Goal: Task Accomplishment & Management: Complete application form

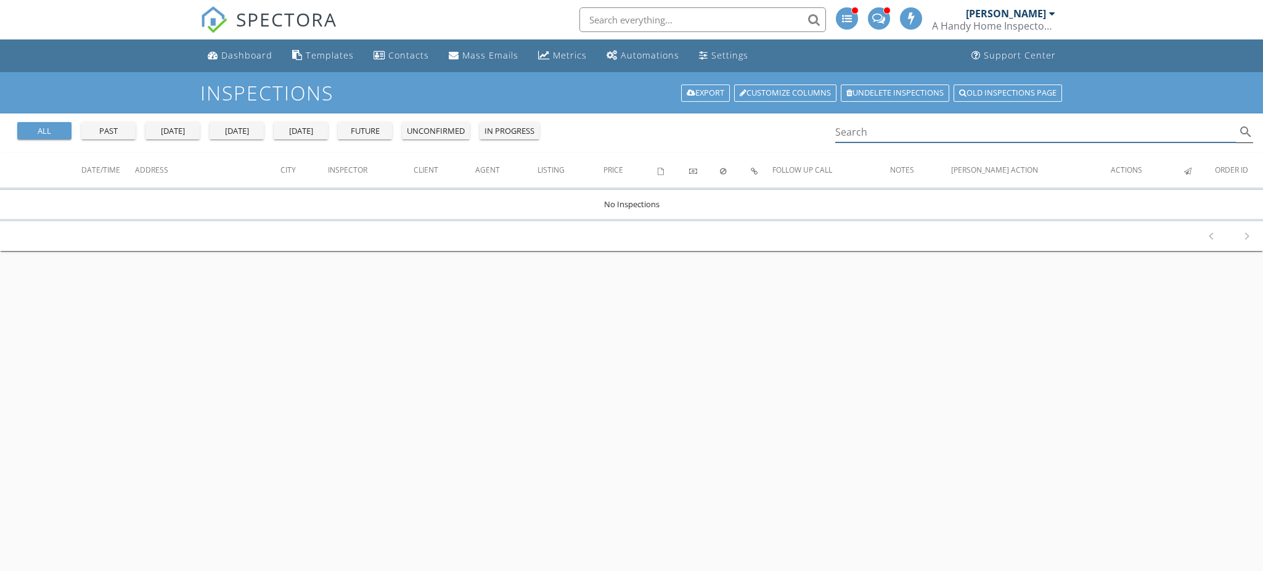
click at [881, 136] on input "Search" at bounding box center [1035, 132] width 401 height 20
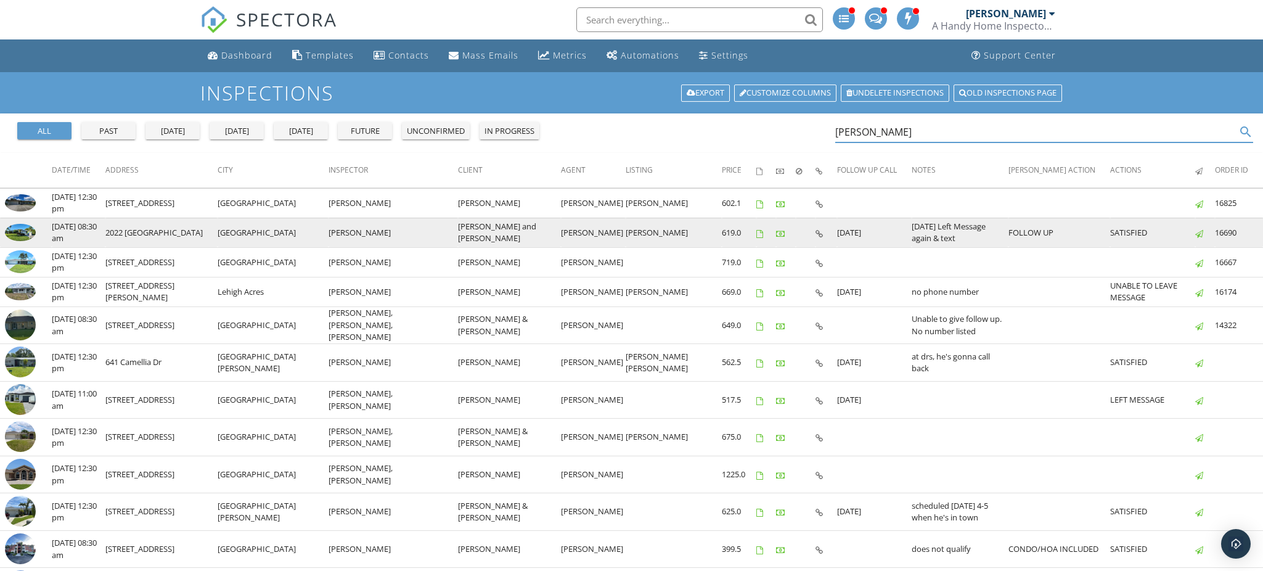
click at [20, 227] on img at bounding box center [20, 232] width 31 height 17
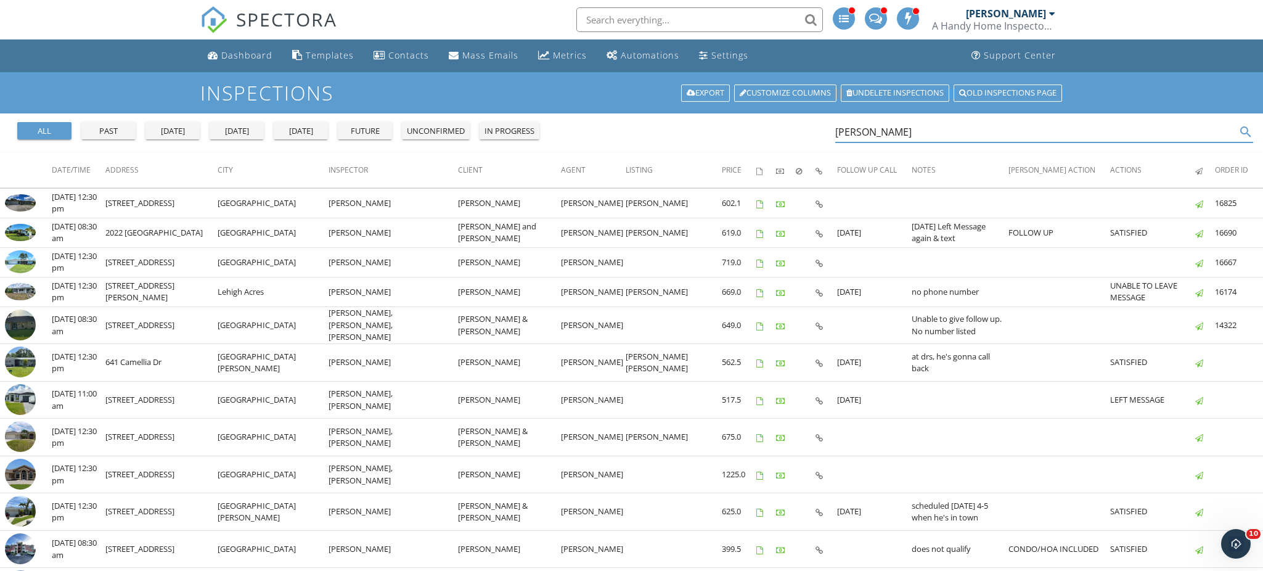
click at [967, 124] on input "[PERSON_NAME]" at bounding box center [1035, 132] width 401 height 20
click at [967, 124] on input "janice pearson" at bounding box center [1035, 132] width 401 height 20
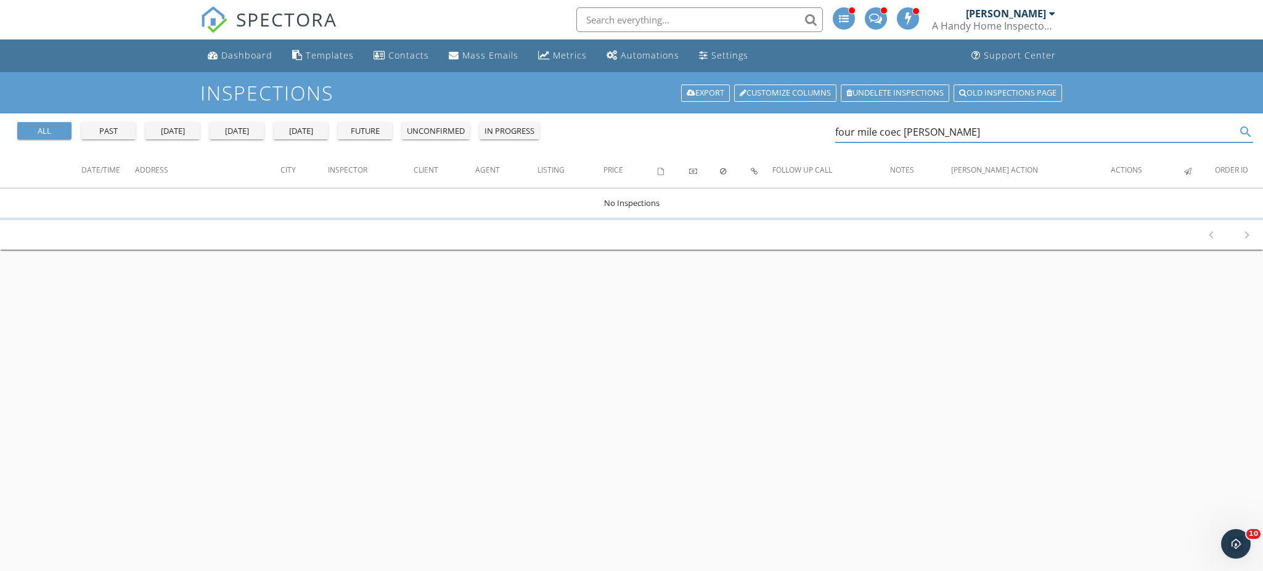
click at [1030, 137] on input "four mile coec janice pearson" at bounding box center [1035, 132] width 401 height 20
click at [1030, 136] on input "four mile coec janice pearson" at bounding box center [1035, 132] width 401 height 20
click at [1029, 134] on input "four mile coec janice pearson" at bounding box center [1035, 132] width 401 height 20
click at [1030, 134] on input "four mile coec janice pearson" at bounding box center [1035, 132] width 401 height 20
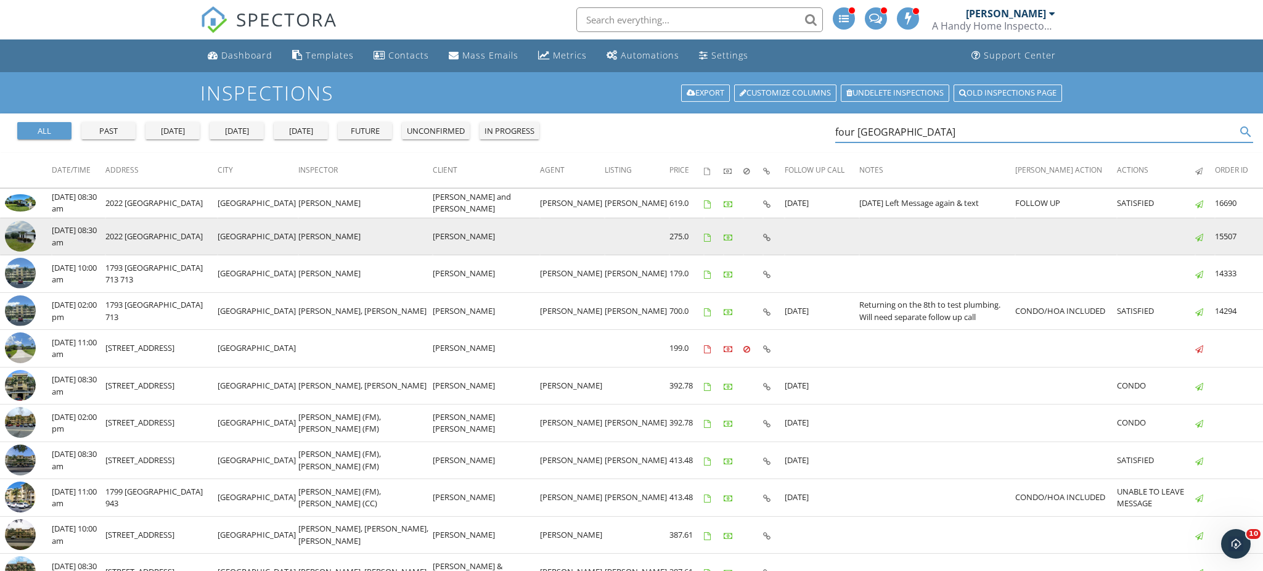
type input "four mile cove"
click at [16, 230] on img at bounding box center [20, 236] width 31 height 31
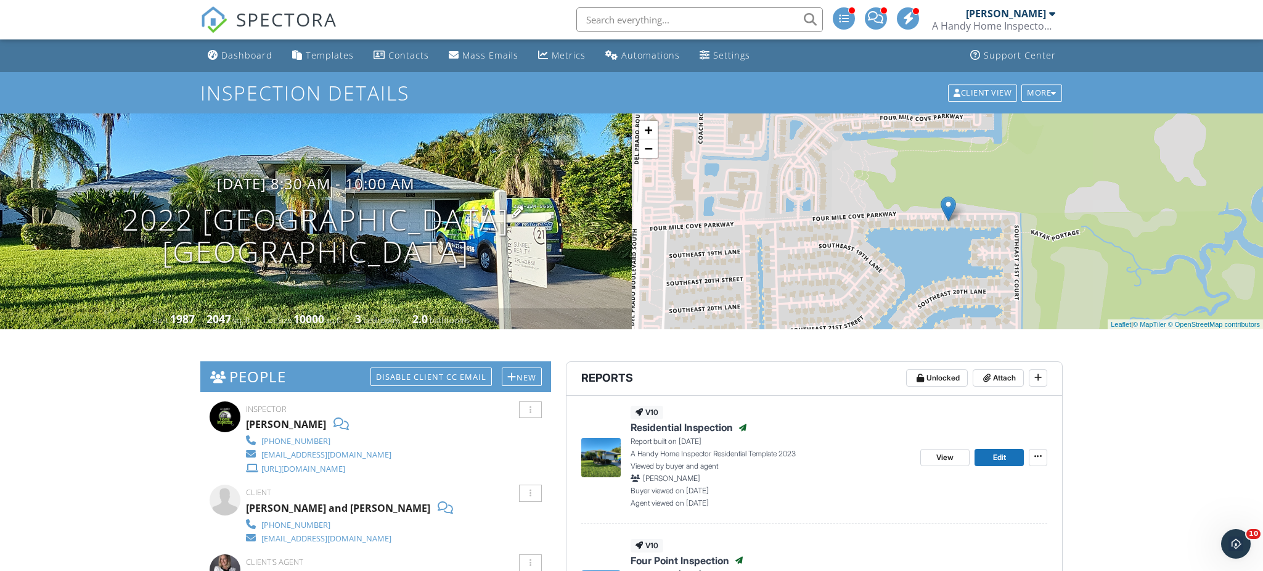
click at [360, 222] on h1 "2022 Four Mile Cove Pkwy Cape Coral, FL 33990" at bounding box center [315, 235] width 387 height 65
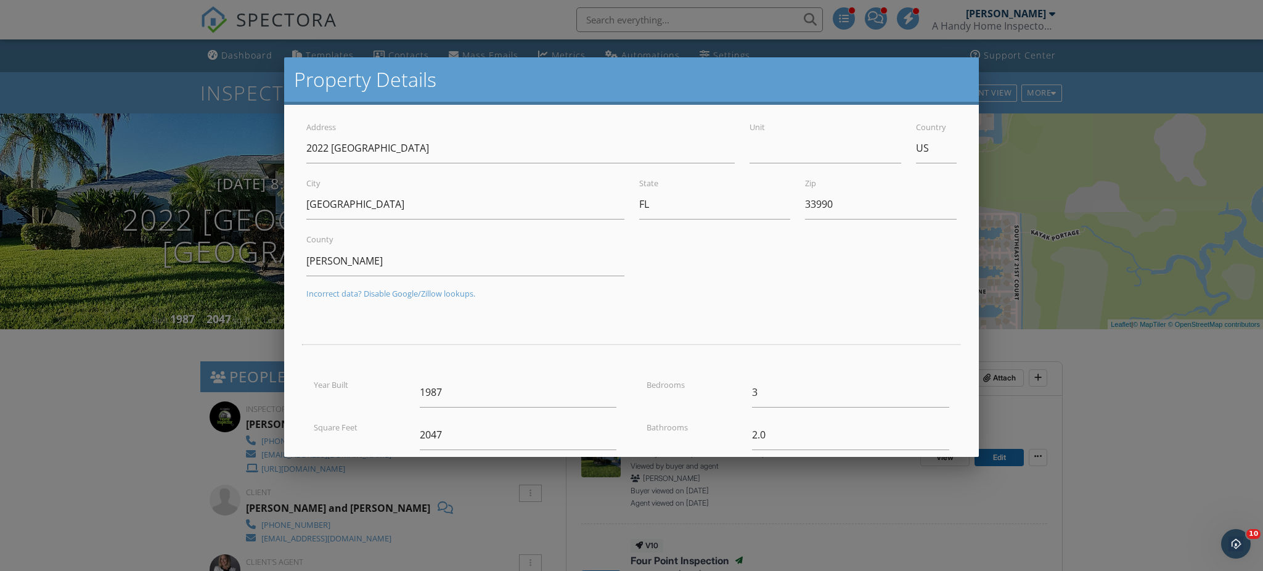
click at [150, 238] on div at bounding box center [631, 295] width 1263 height 714
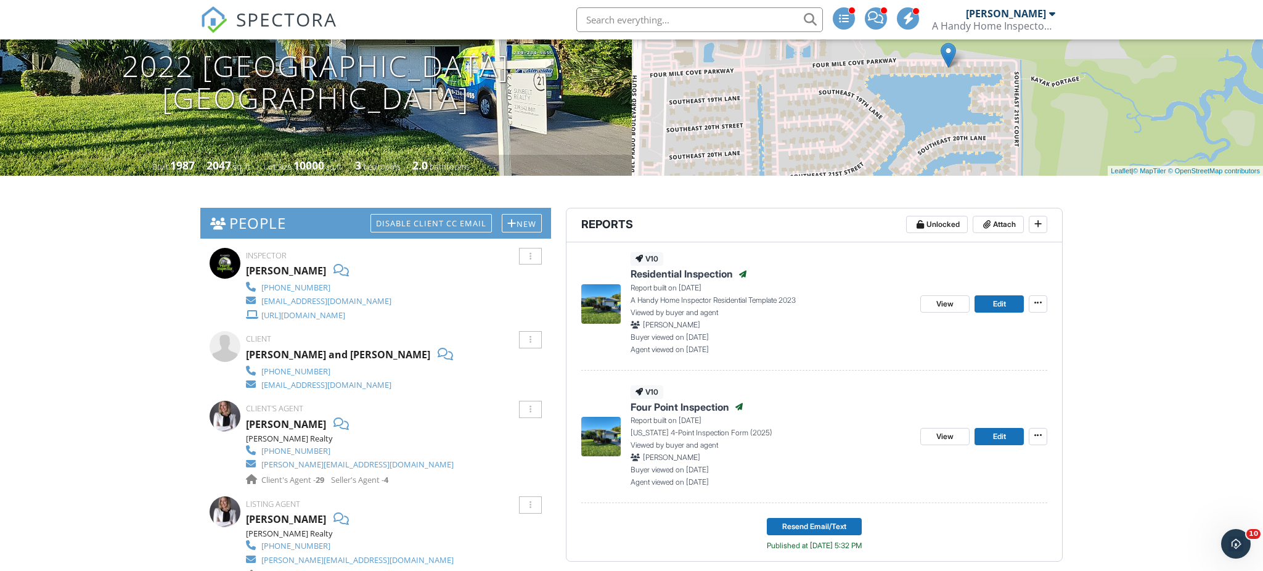
scroll to position [163, 0]
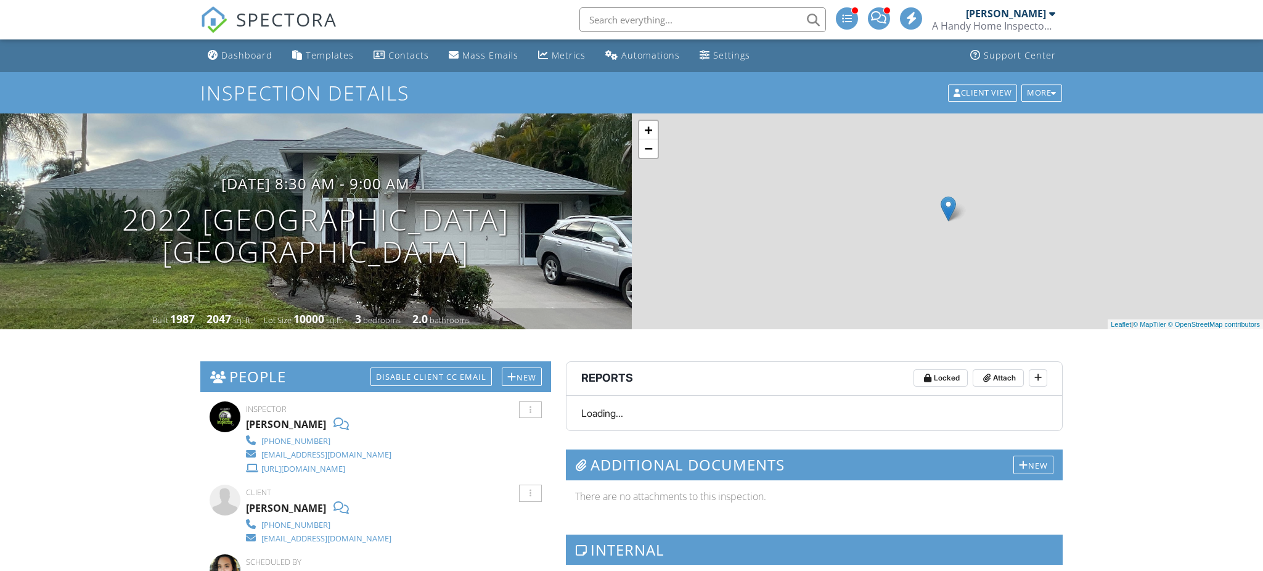
scroll to position [18, 0]
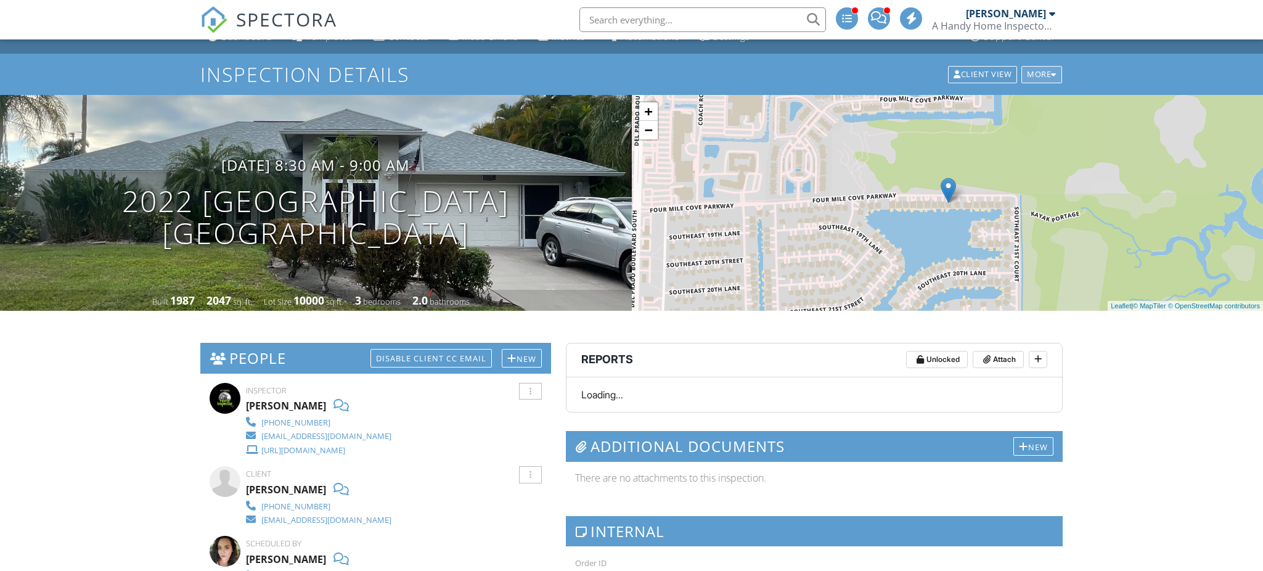
click at [1054, 79] on div at bounding box center [1054, 75] width 6 height 8
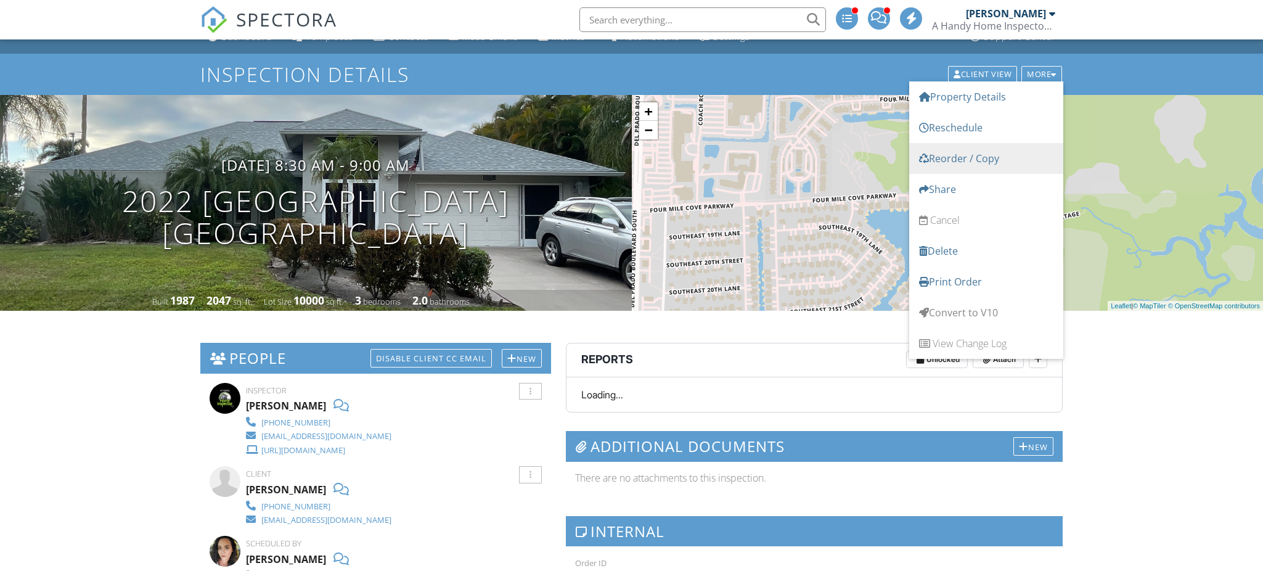
click at [984, 174] on link "Reorder / Copy" at bounding box center [986, 158] width 154 height 31
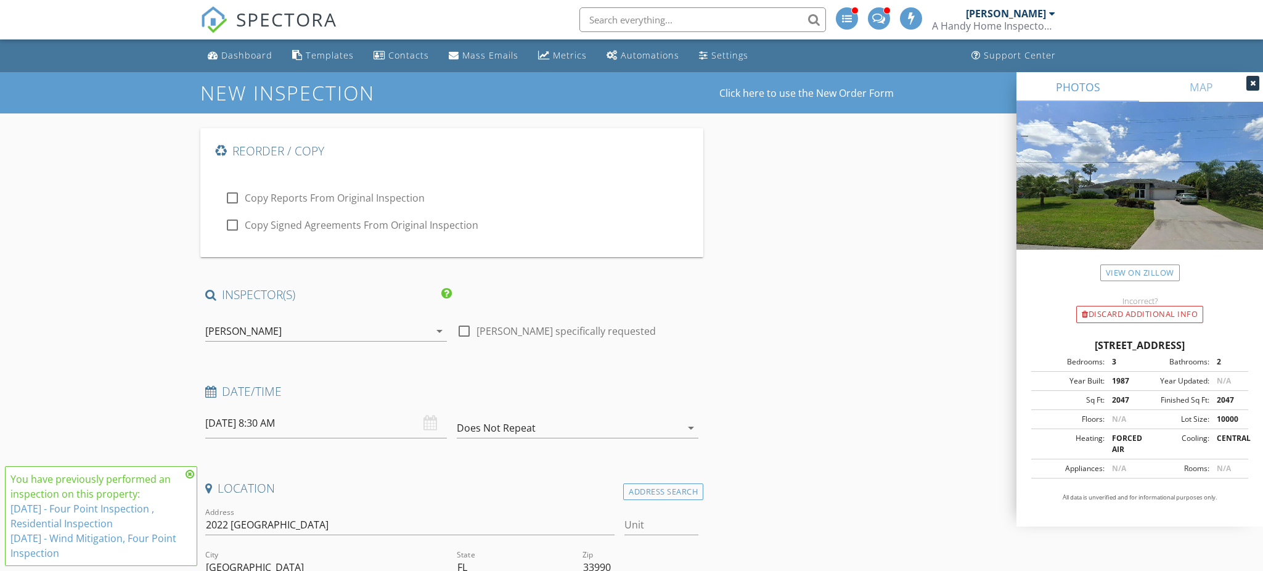
click at [229, 200] on div at bounding box center [232, 197] width 21 height 21
checkbox input "true"
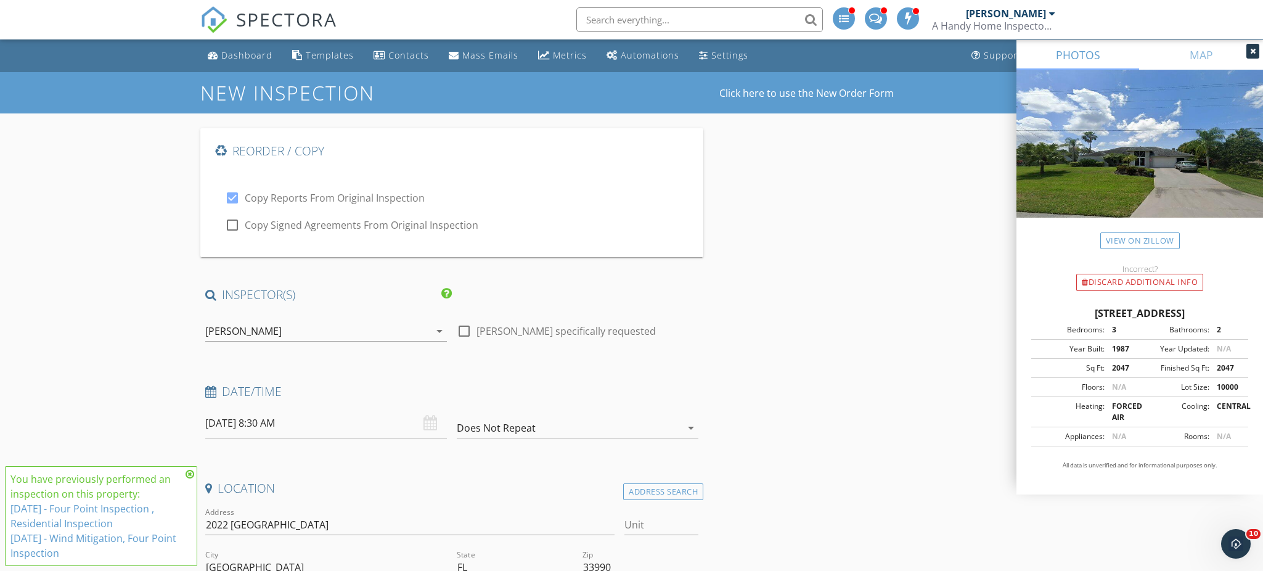
scroll to position [169, 0]
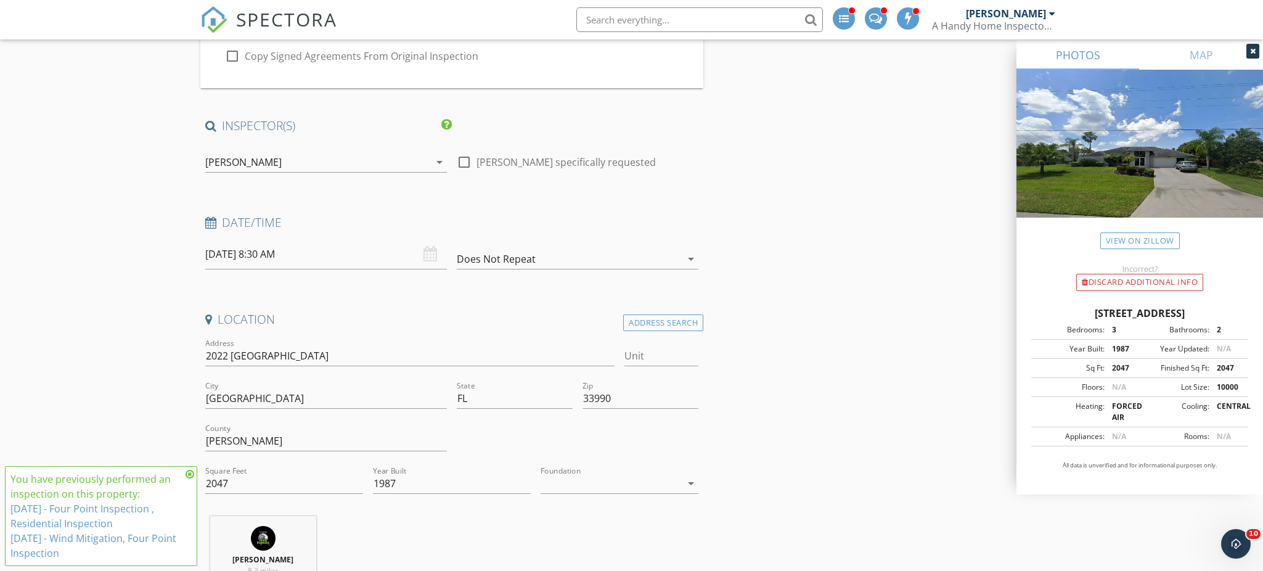
click at [238, 157] on div "[PERSON_NAME]" at bounding box center [243, 162] width 76 height 11
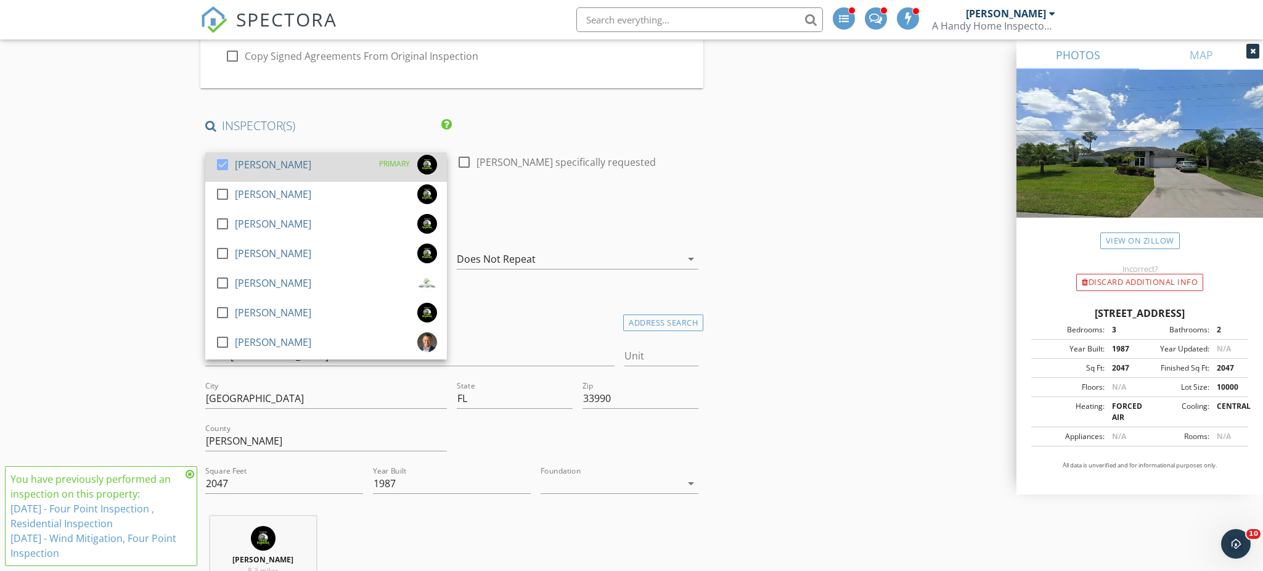
click at [239, 159] on div "[PERSON_NAME]" at bounding box center [273, 165] width 76 height 20
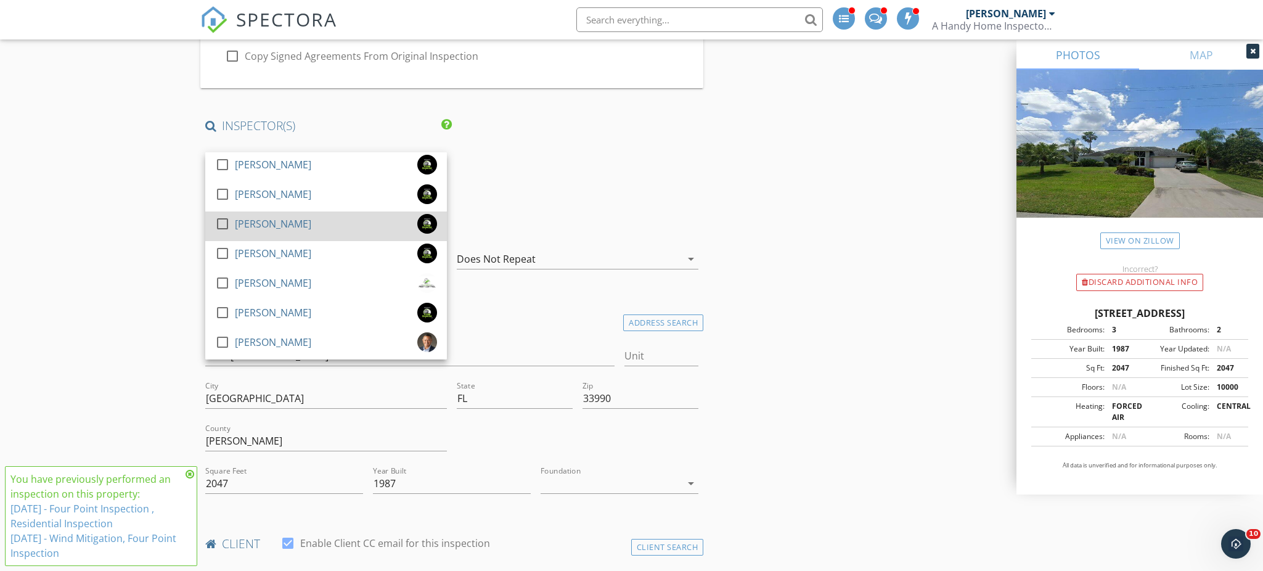
click at [267, 222] on div "[PERSON_NAME]" at bounding box center [273, 224] width 76 height 20
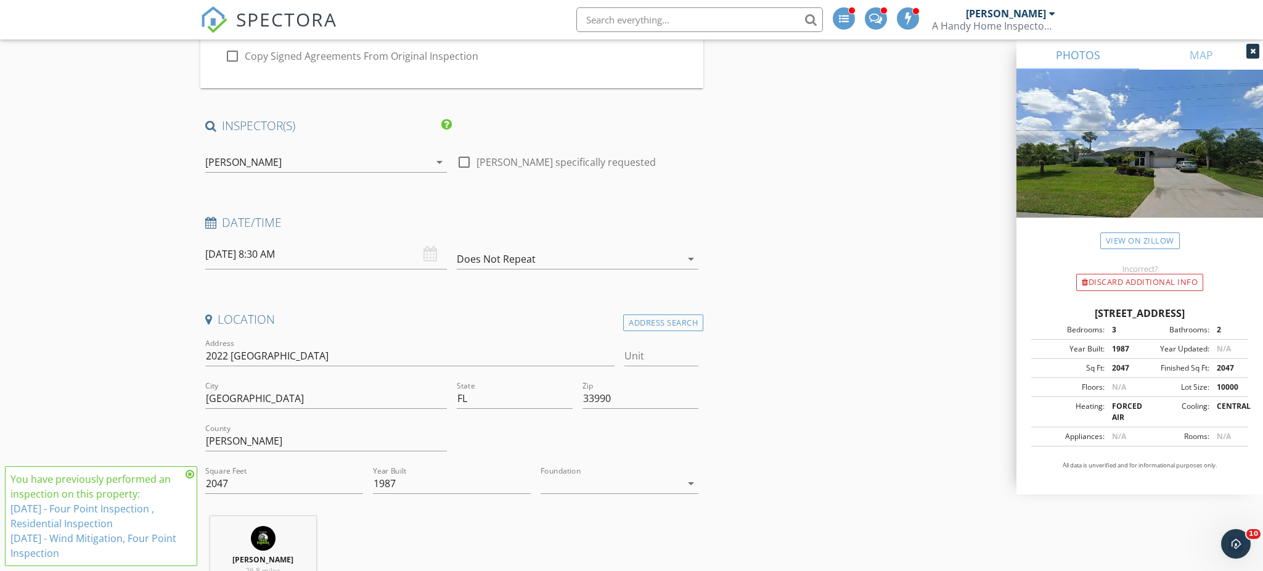
scroll to position [243, 0]
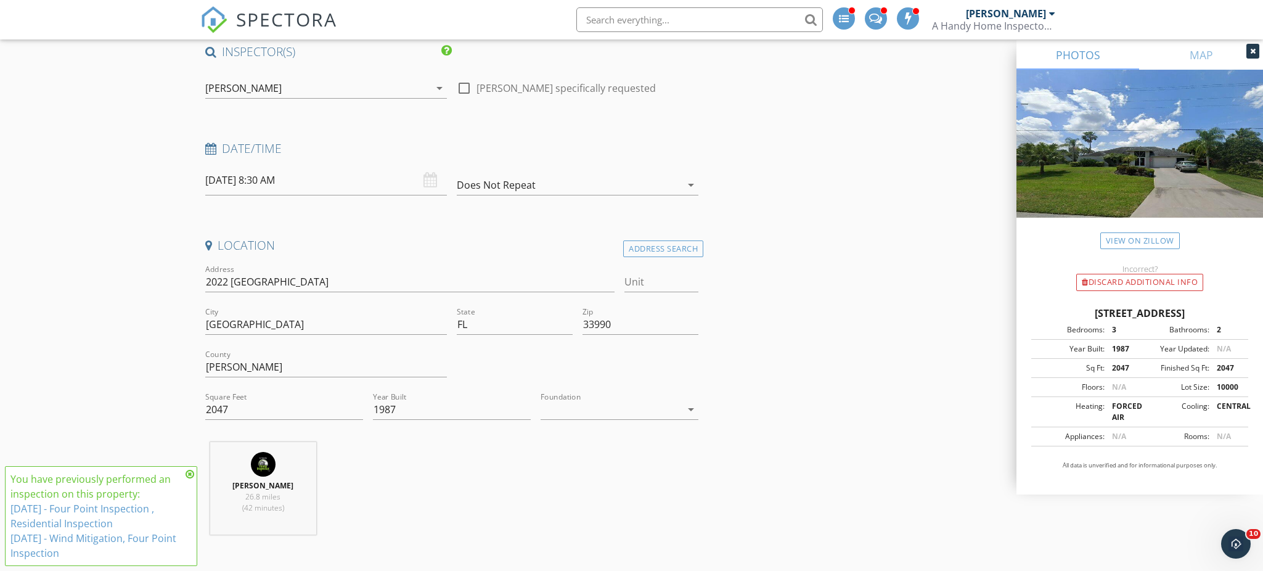
click at [310, 179] on input "09/30/2025 8:30 AM" at bounding box center [326, 180] width 242 height 30
click at [218, 210] on icon at bounding box center [215, 207] width 9 height 9
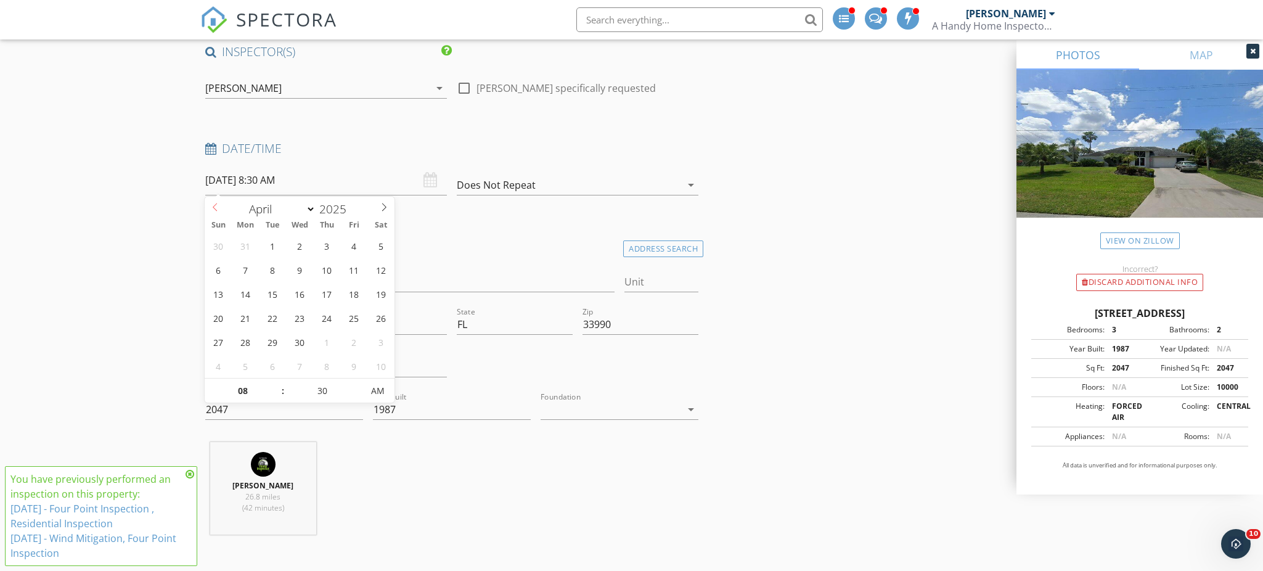
click at [218, 210] on icon at bounding box center [215, 207] width 9 height 9
select select "0"
click at [218, 210] on icon at bounding box center [215, 207] width 9 height 9
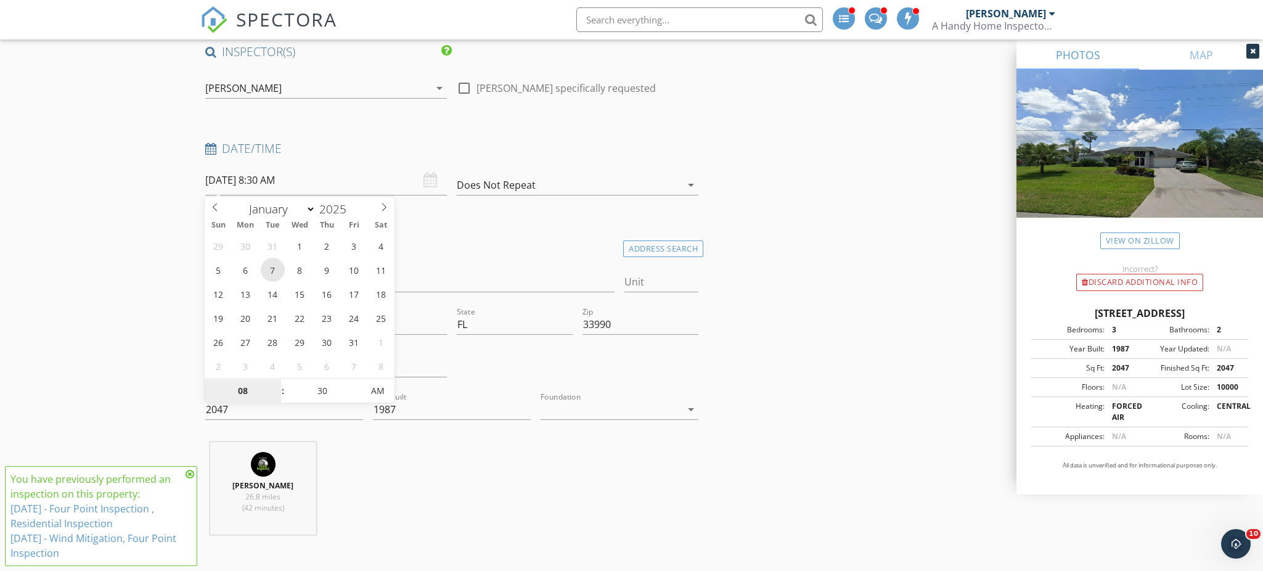
type input "01/07/2025 8:30 AM"
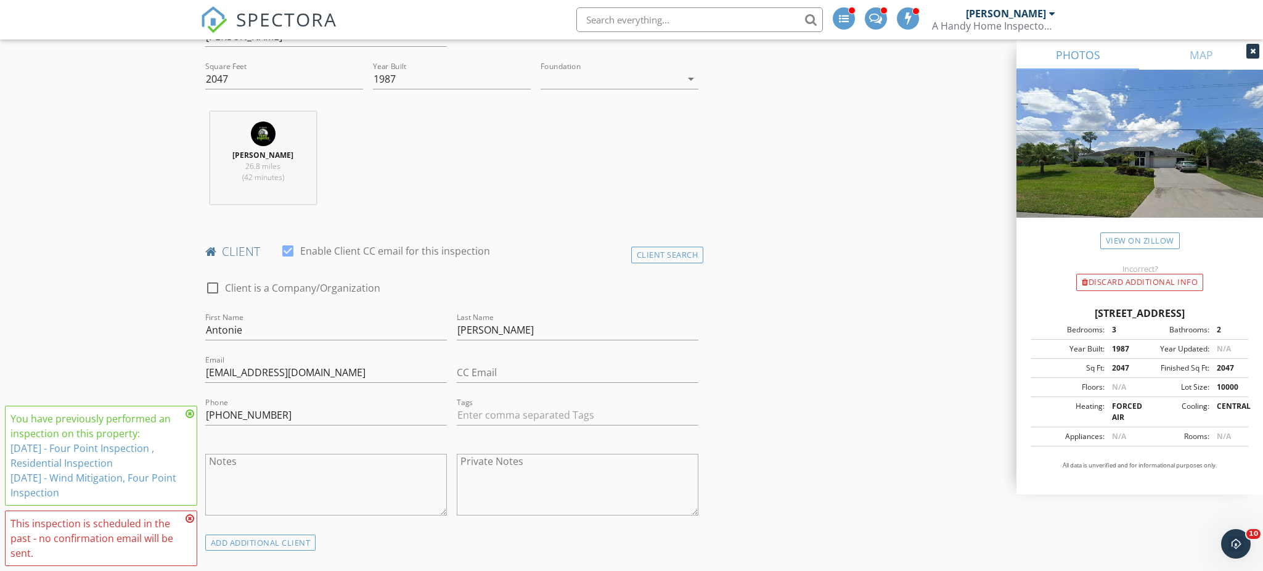
scroll to position [710, 0]
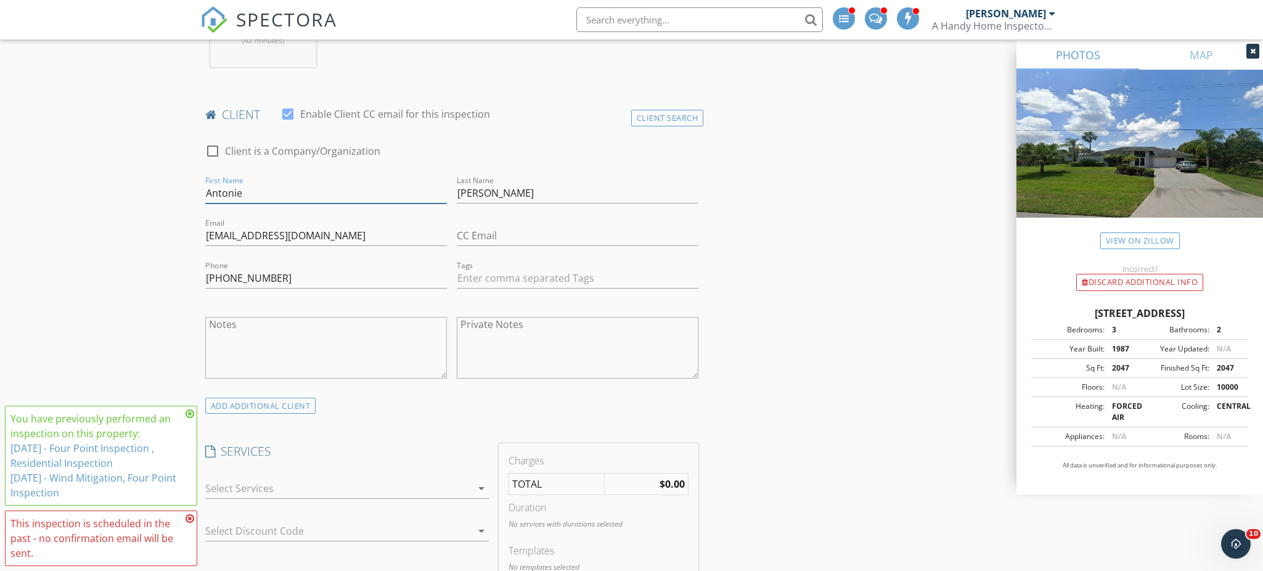
click at [348, 190] on input "Antonie" at bounding box center [326, 193] width 242 height 20
click at [542, 193] on input "Fenner" at bounding box center [578, 193] width 242 height 20
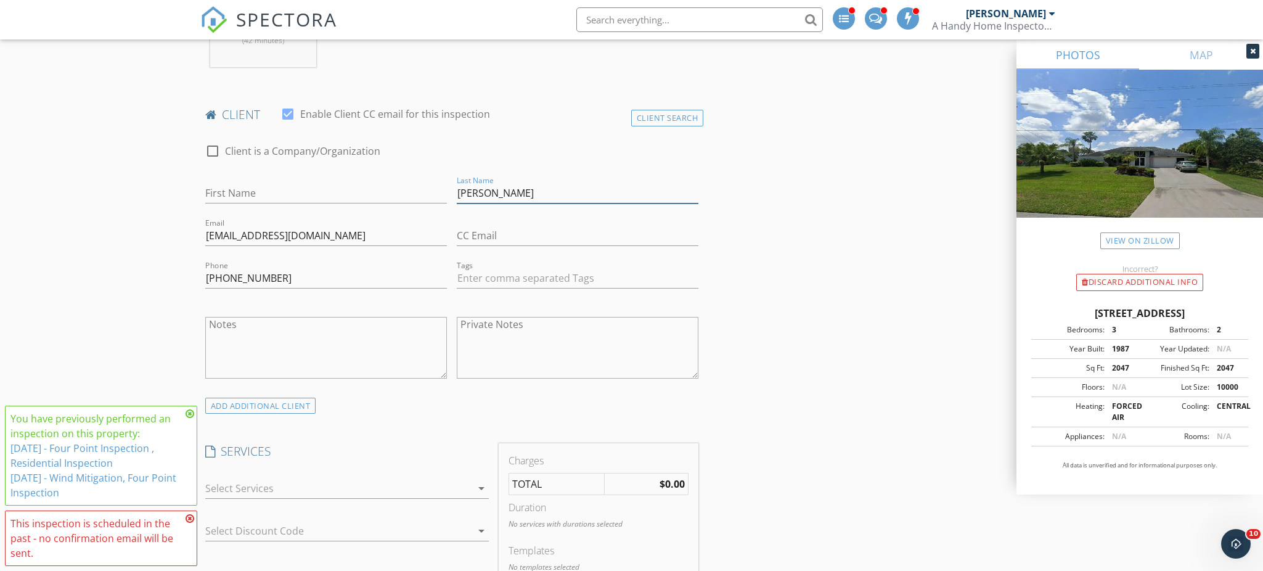
click at [542, 193] on input "Fenner" at bounding box center [578, 193] width 242 height 20
click at [364, 243] on input "abfenner@icloud.com" at bounding box center [326, 236] width 242 height 20
click at [363, 240] on input "abfenner@icloud.com" at bounding box center [326, 236] width 242 height 20
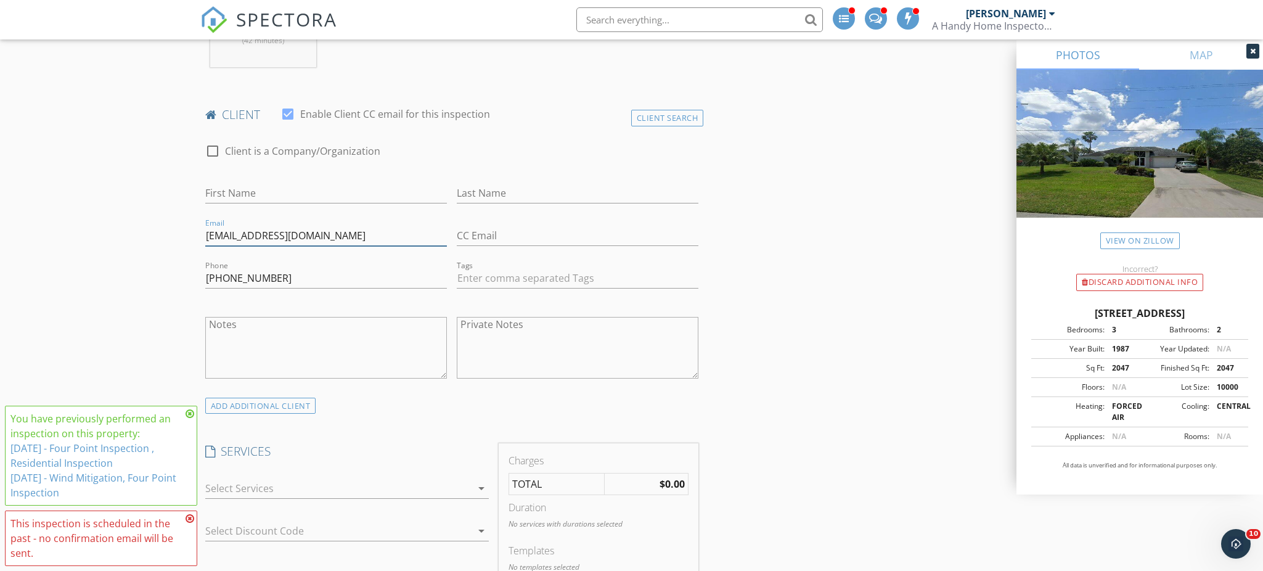
click at [363, 240] on input "abfenner@icloud.com" at bounding box center [326, 236] width 242 height 20
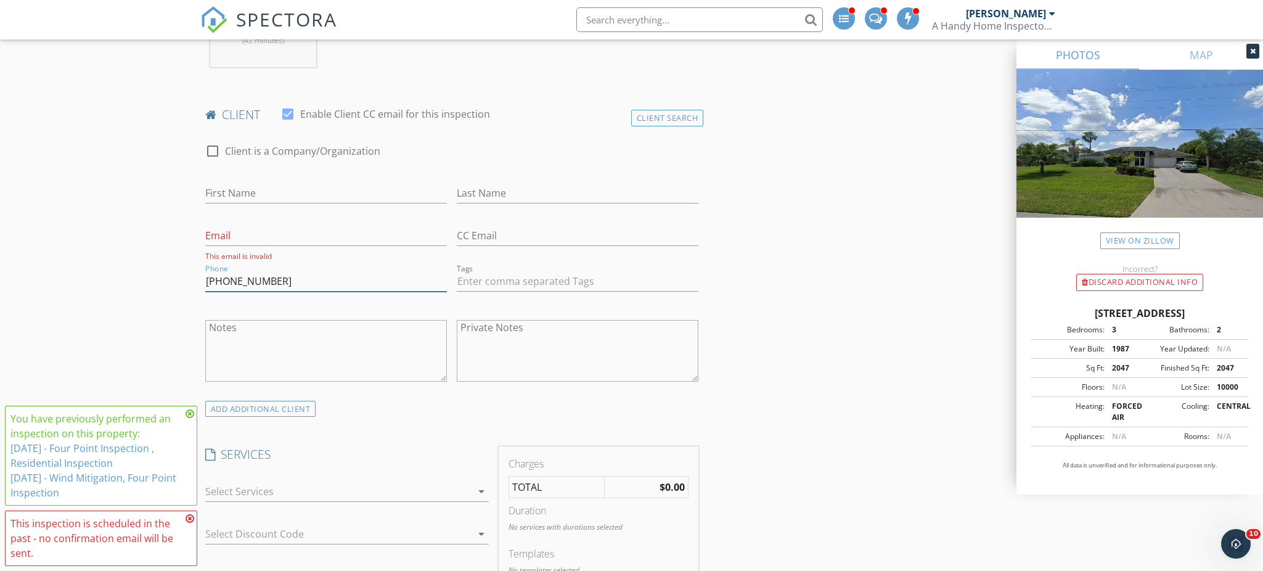
click at [367, 277] on input "239-574-3893" at bounding box center [326, 281] width 242 height 20
click at [656, 129] on div "client check_box Enable Client CC email for this inspection" at bounding box center [451, 119] width 503 height 25
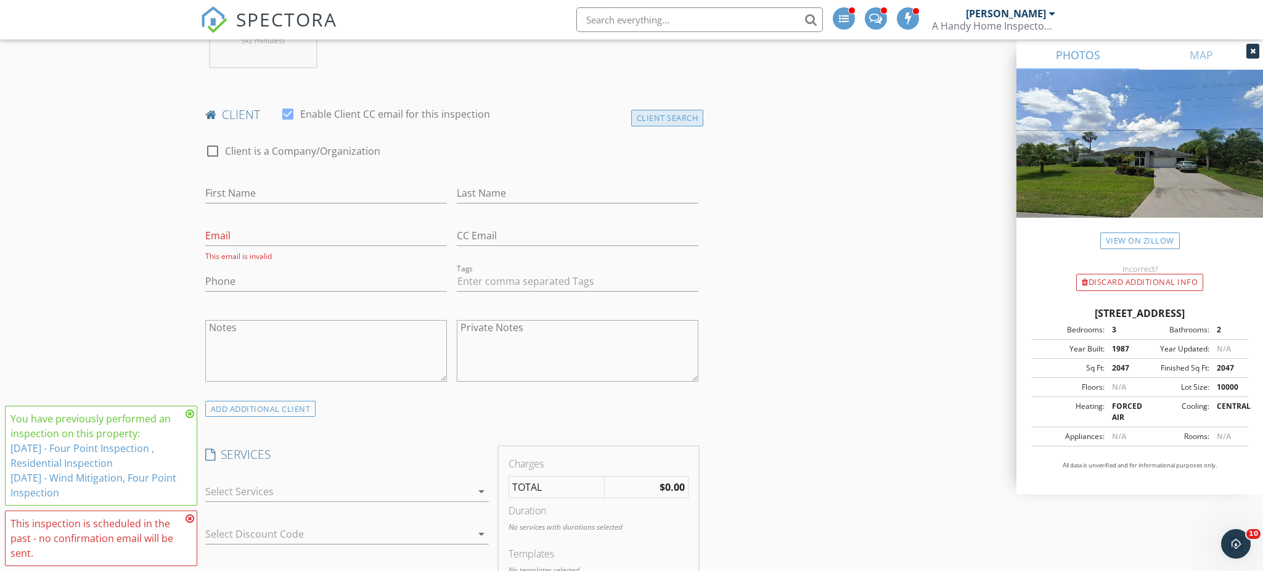
click at [660, 121] on div "Client Search" at bounding box center [667, 118] width 73 height 17
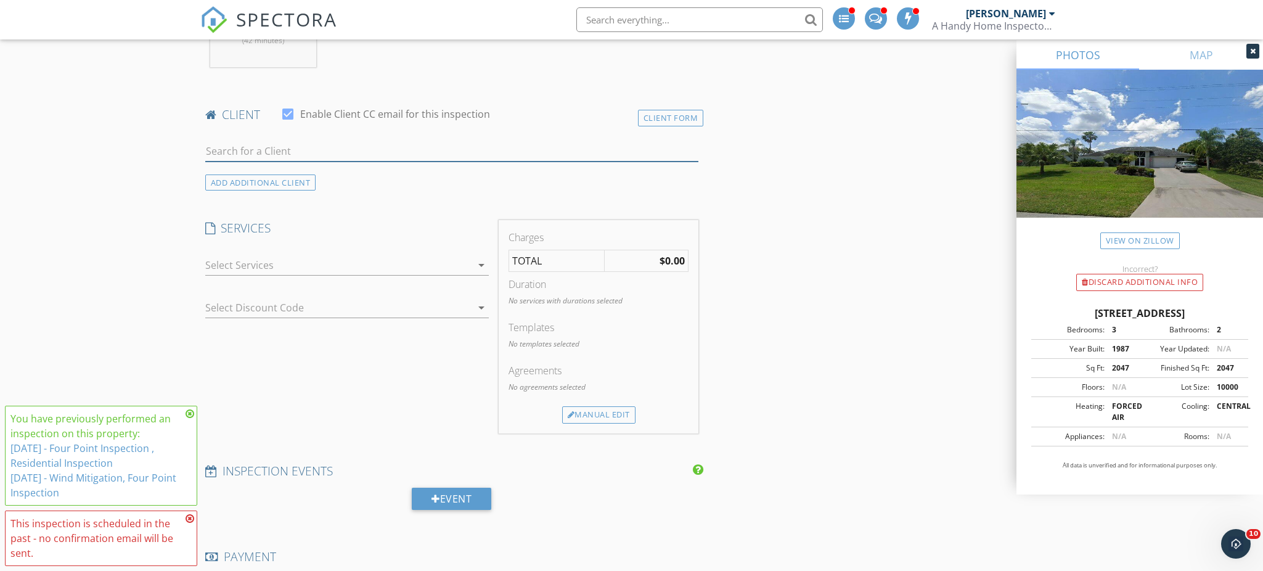
click at [360, 147] on input "text" at bounding box center [452, 151] width 494 height 20
type input "Lee and C"
click at [329, 179] on div "Lee and Candice Volker leehvolkert44@gmail.com" at bounding box center [328, 178] width 176 height 25
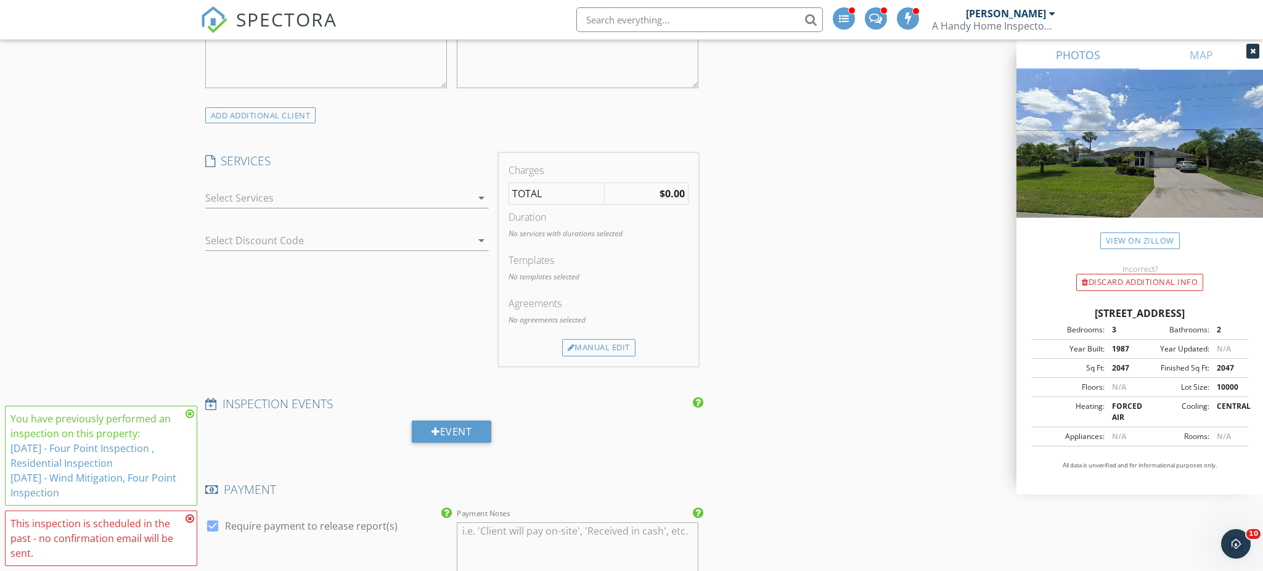
click at [420, 194] on div at bounding box center [338, 198] width 266 height 20
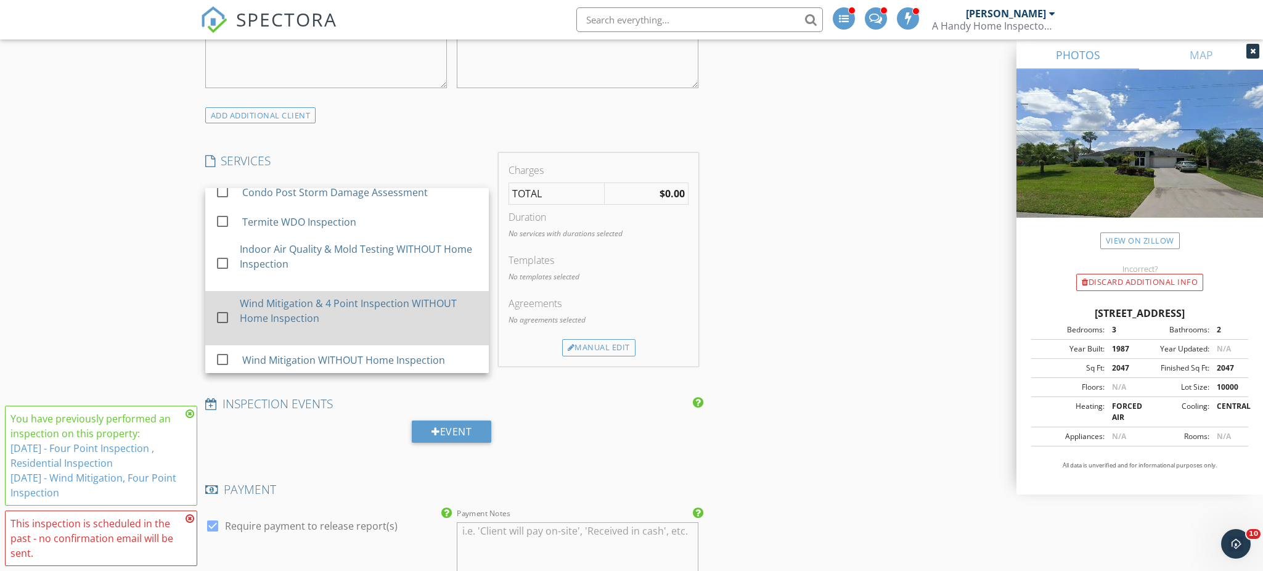
scroll to position [797, 0]
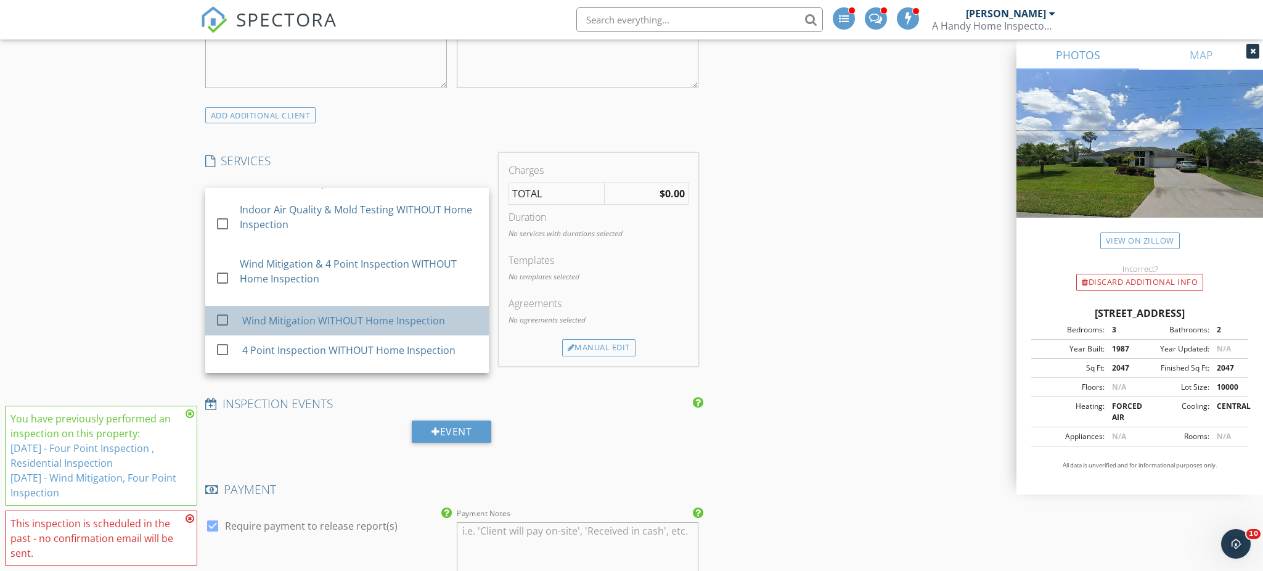
click at [370, 317] on div "Wind Mitigation WITHOUT Home Inspection" at bounding box center [360, 320] width 237 height 25
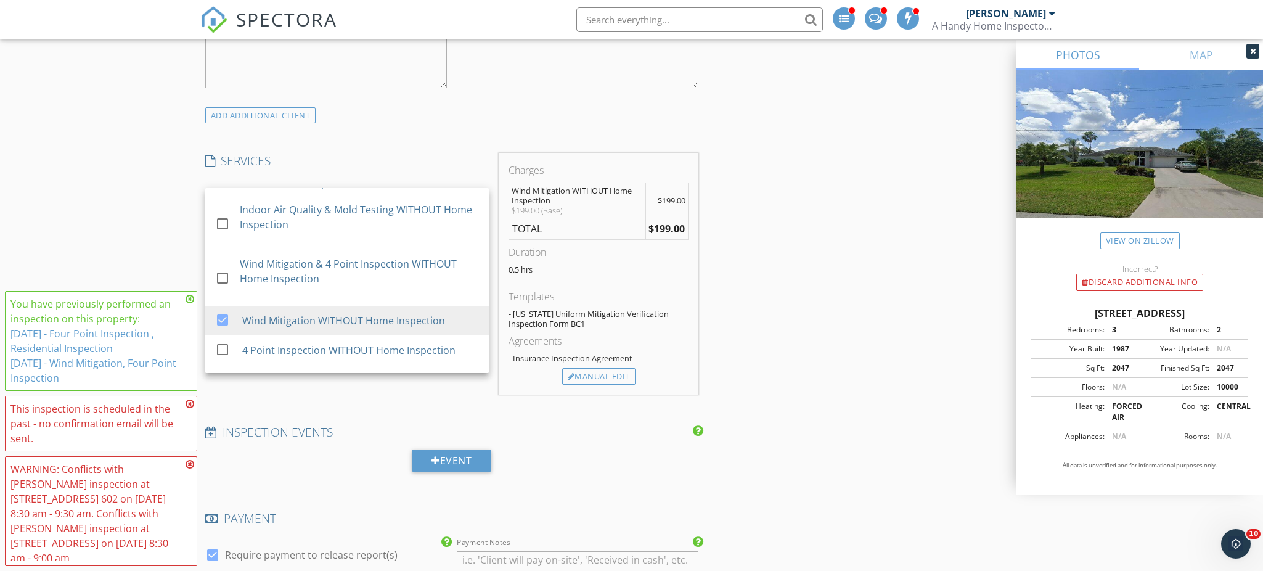
click at [809, 266] on div "Reorder / Copy check_box Copy Reports From Original Inspection check_box_outlin…" at bounding box center [631, 467] width 863 height 2679
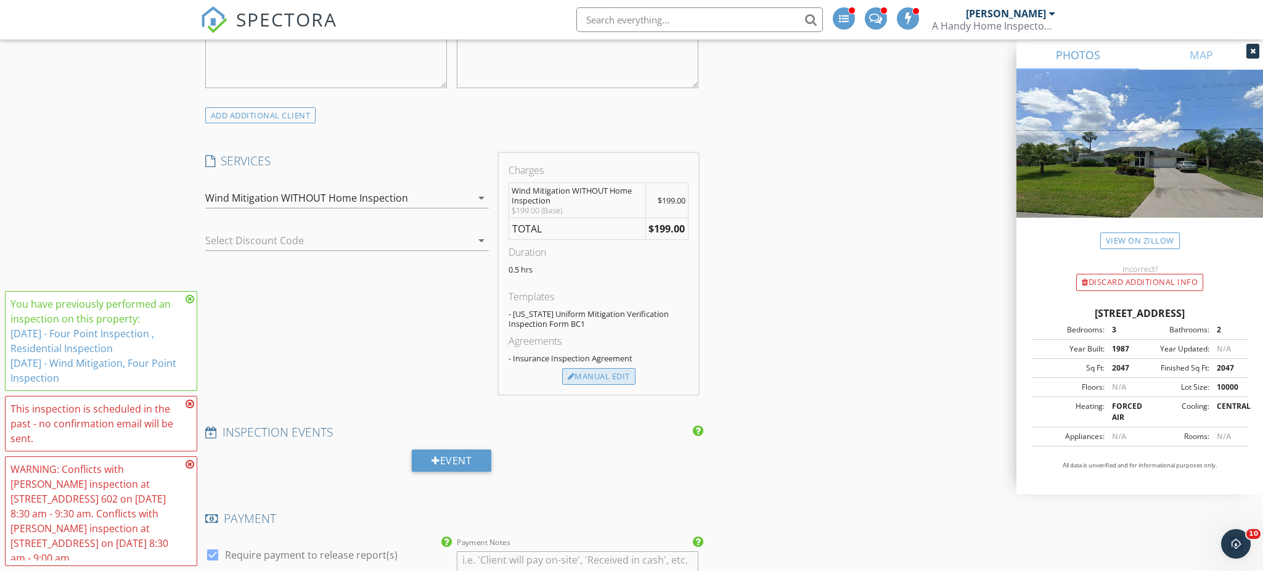
click at [606, 377] on div "Manual Edit" at bounding box center [598, 376] width 73 height 17
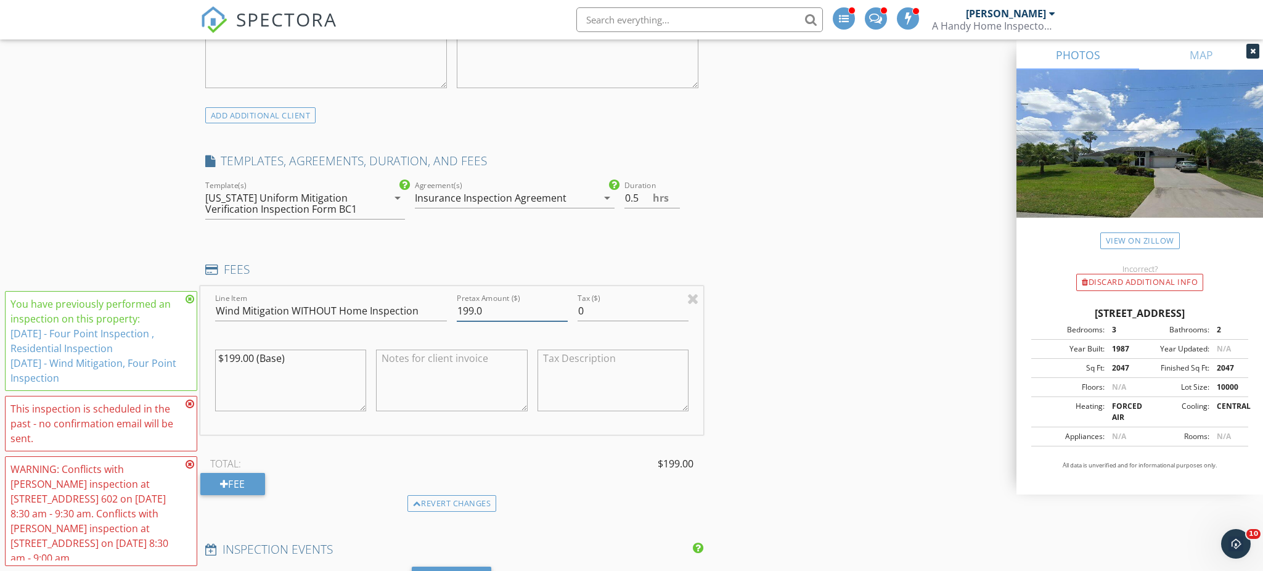
click at [527, 319] on input "199.0" at bounding box center [512, 311] width 111 height 20
type input "100"
click at [836, 232] on div "Reorder / Copy check_box Copy Reports From Original Inspection check_box_outlin…" at bounding box center [631, 526] width 863 height 2796
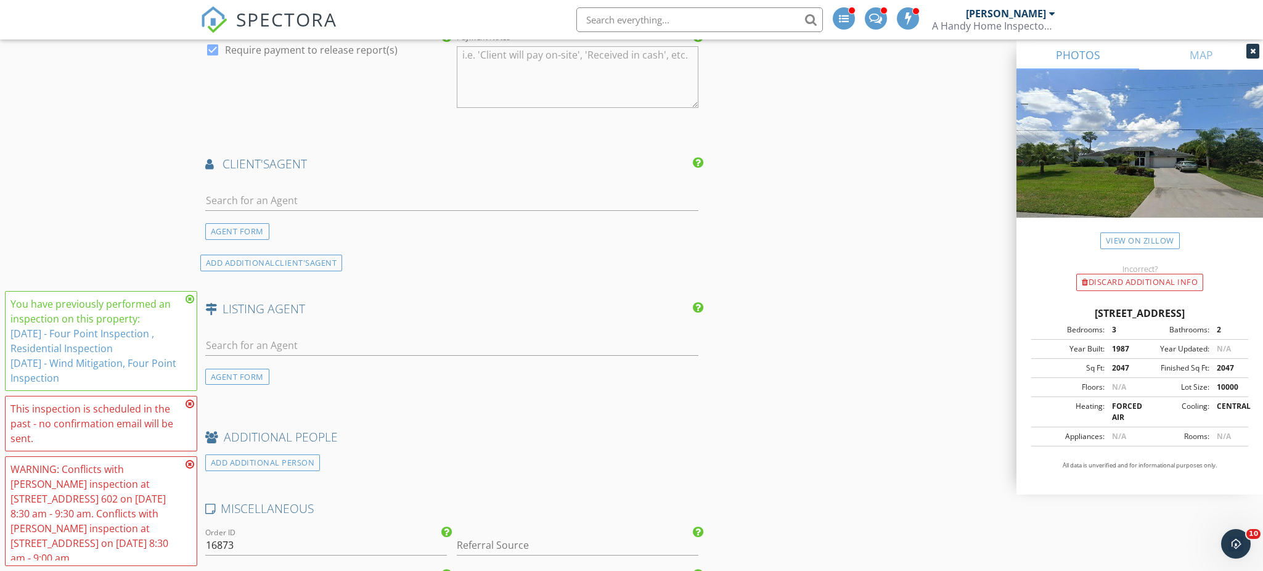
scroll to position [1649, 0]
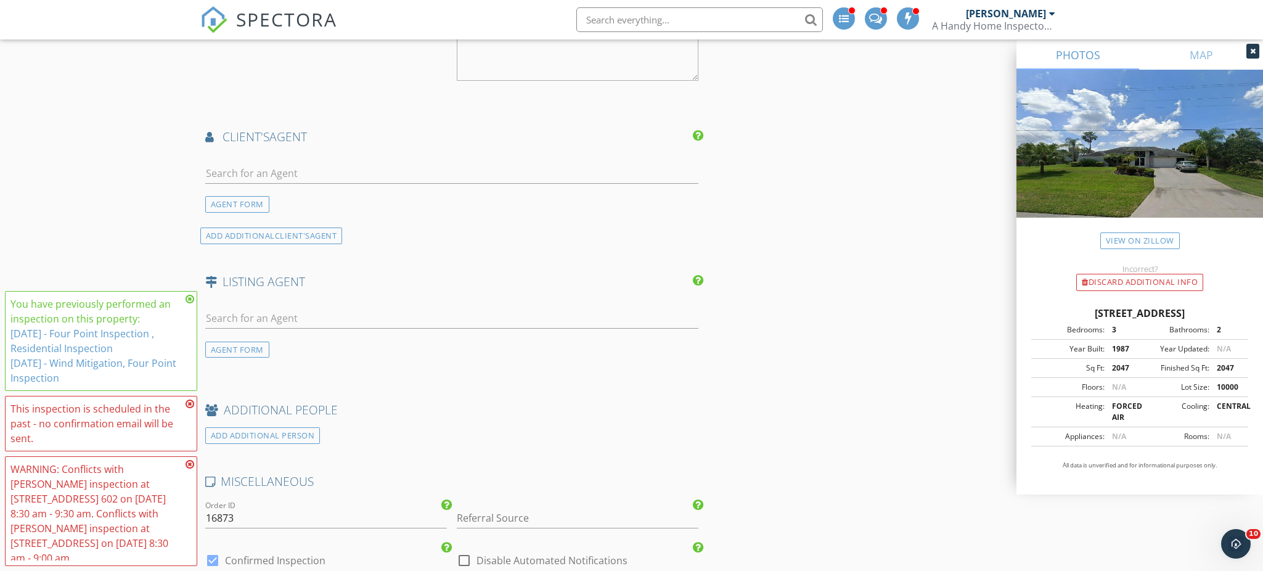
click at [541, 188] on div at bounding box center [452, 179] width 494 height 33
click at [532, 174] on input "text" at bounding box center [452, 173] width 494 height 20
type input "janice pear"
click at [421, 202] on li "Janice Pearson Fischer Realty" at bounding box center [452, 201] width 492 height 35
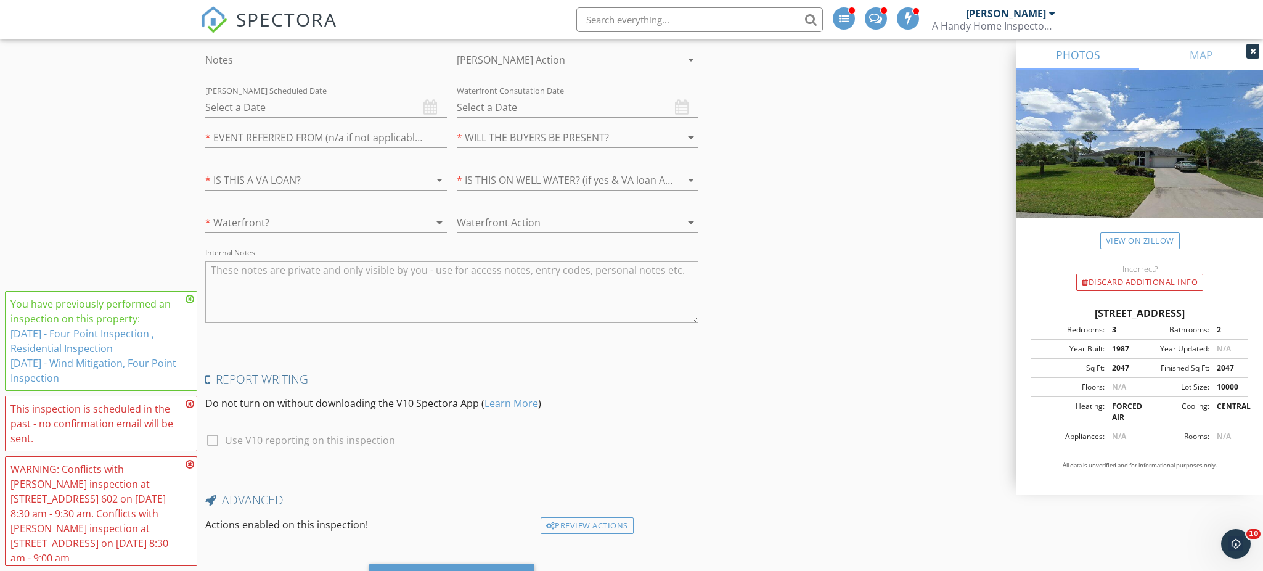
scroll to position [2623, 0]
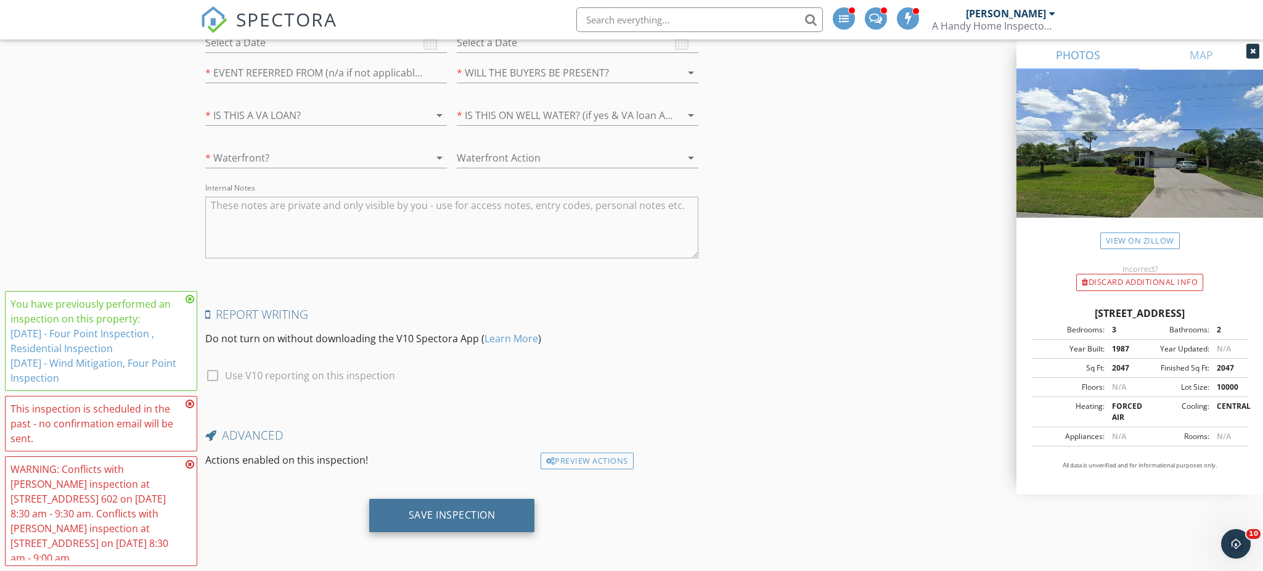
click at [502, 508] on div "Save Inspection" at bounding box center [452, 514] width 166 height 33
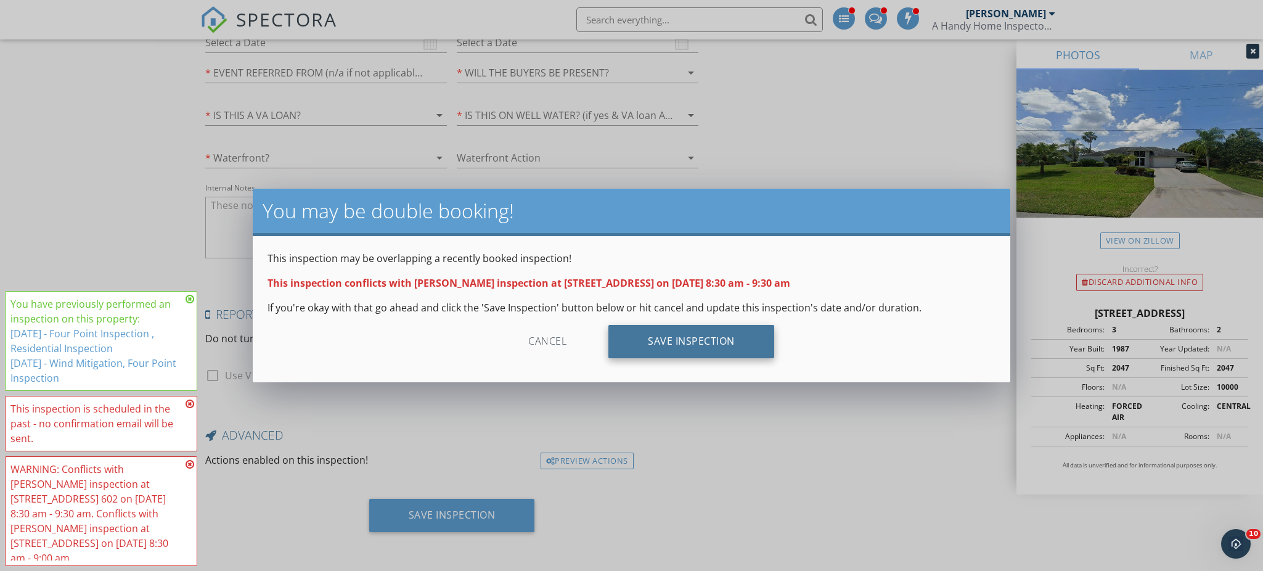
click at [648, 348] on div "Save Inspection" at bounding box center [691, 341] width 166 height 33
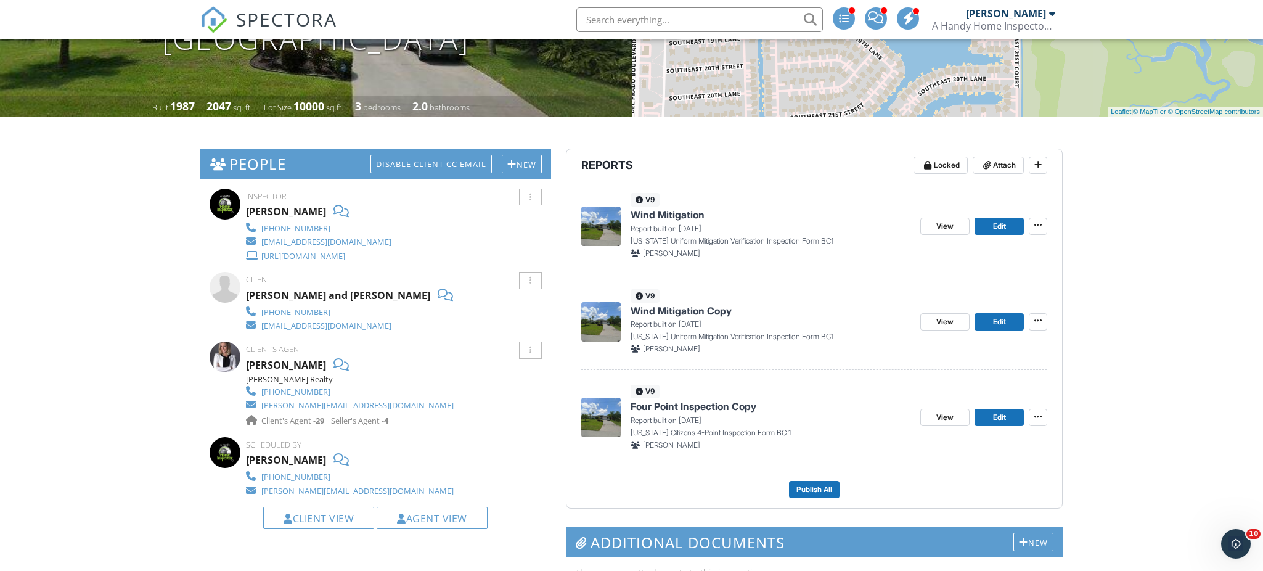
scroll to position [214, 0]
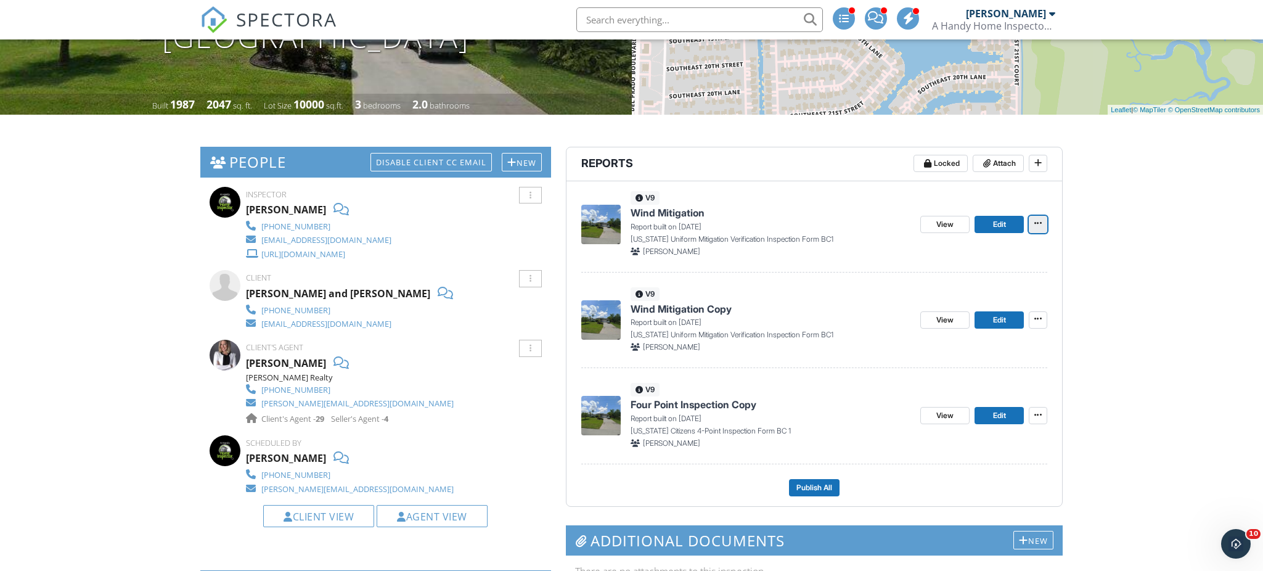
click at [1039, 226] on icon at bounding box center [1037, 223] width 7 height 9
click at [925, 374] on icon at bounding box center [924, 373] width 7 height 9
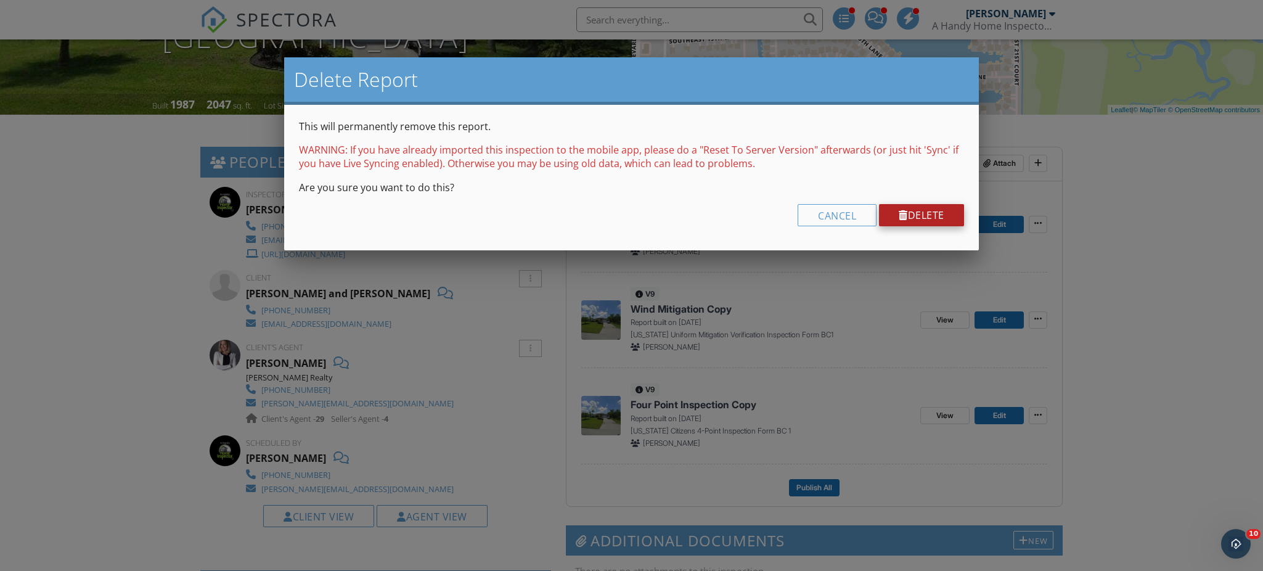
click at [919, 213] on link "Delete" at bounding box center [921, 215] width 85 height 22
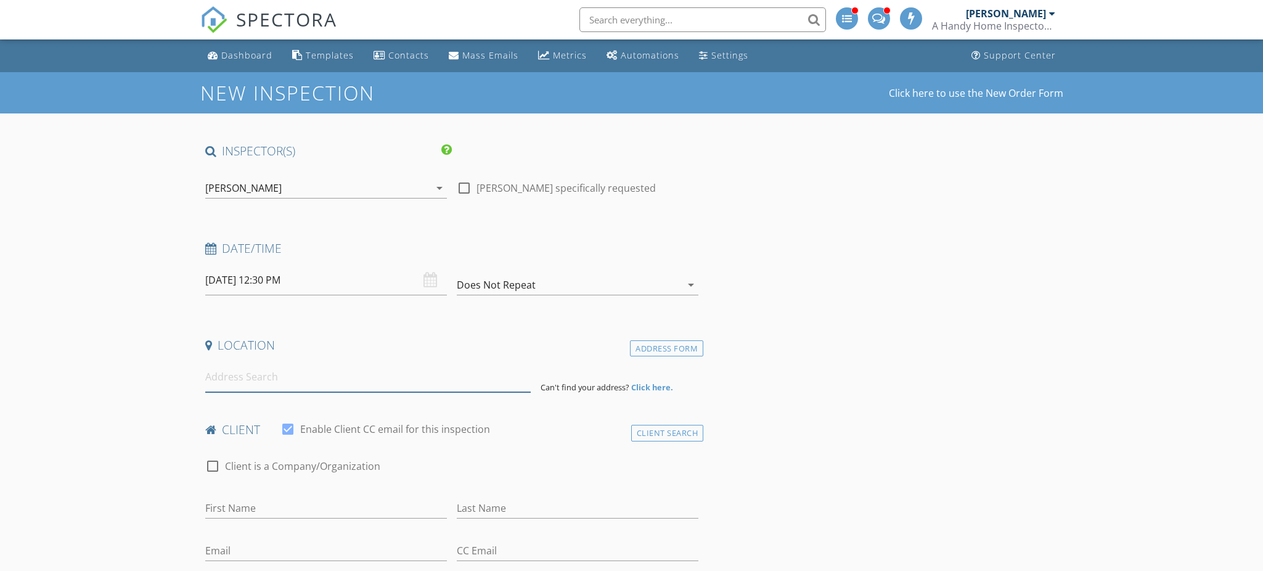
click at [335, 379] on input at bounding box center [367, 377] width 325 height 30
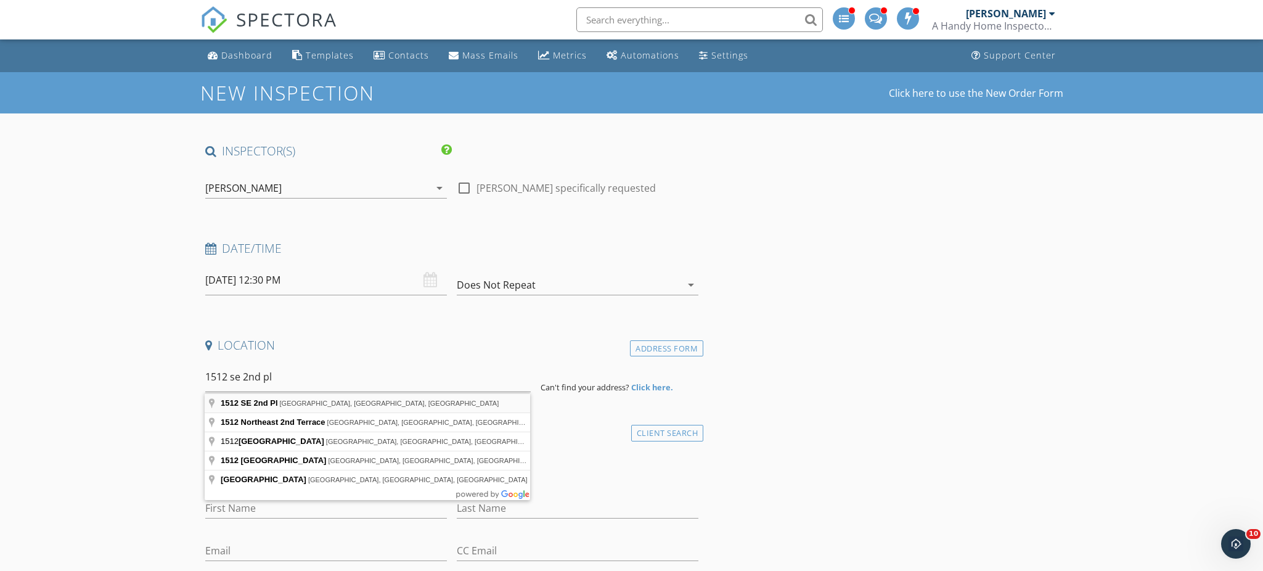
type input "1512 SE 2nd Pl, Cape Coral, FL, USA"
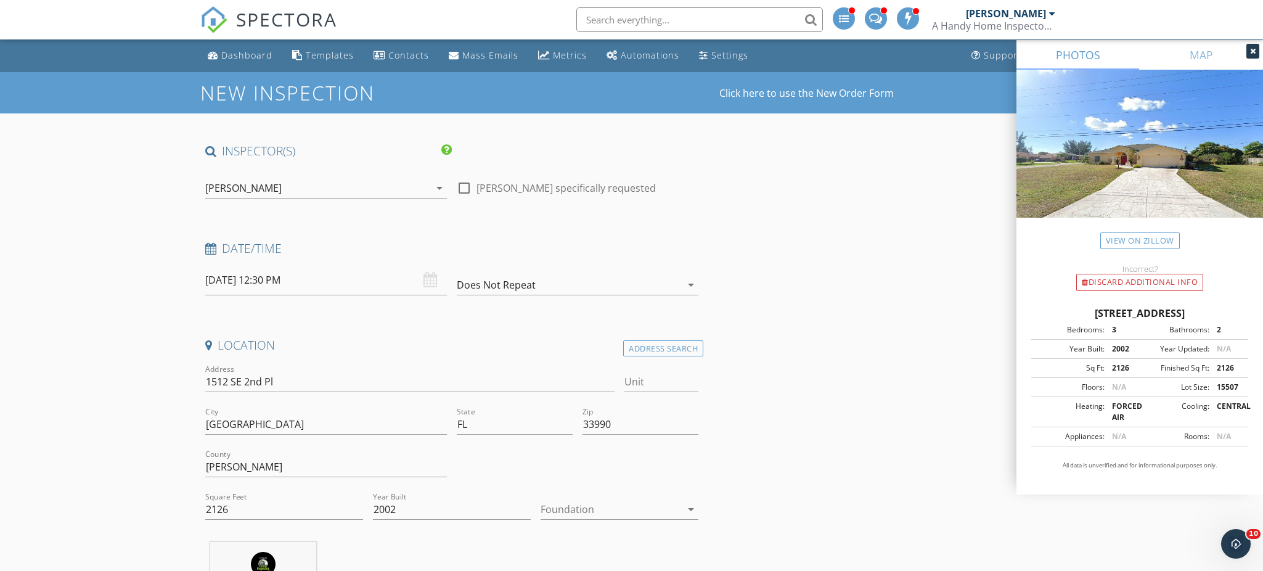
scroll to position [67, 0]
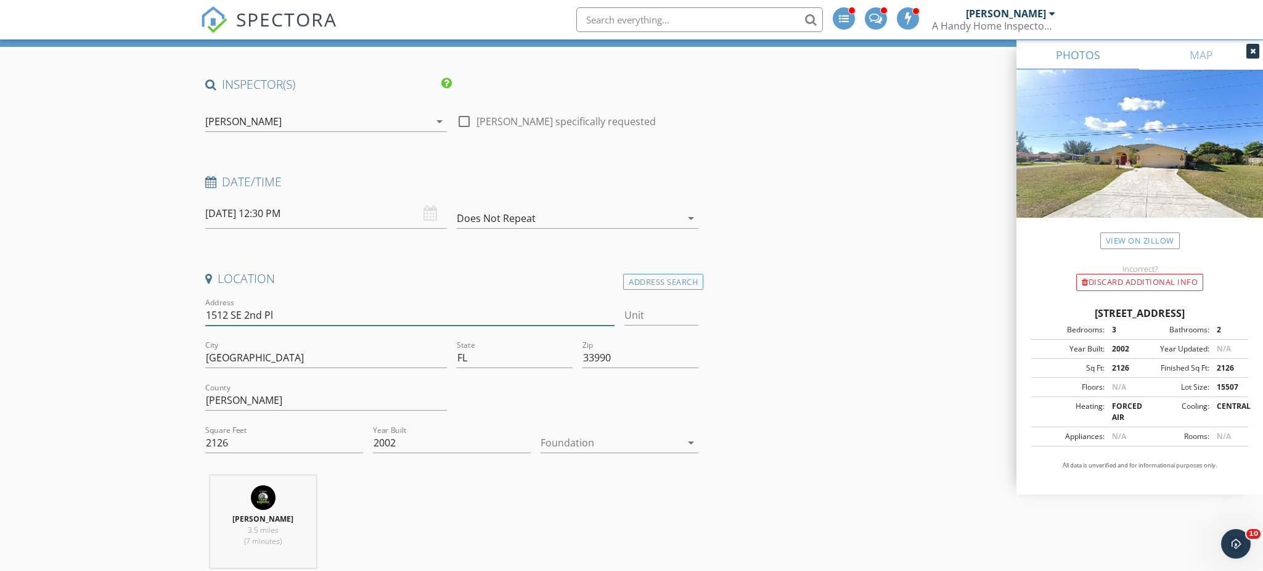
click at [370, 318] on input "1512 SE 2nd Pl" at bounding box center [410, 315] width 410 height 20
type input "2126"
type input "2002"
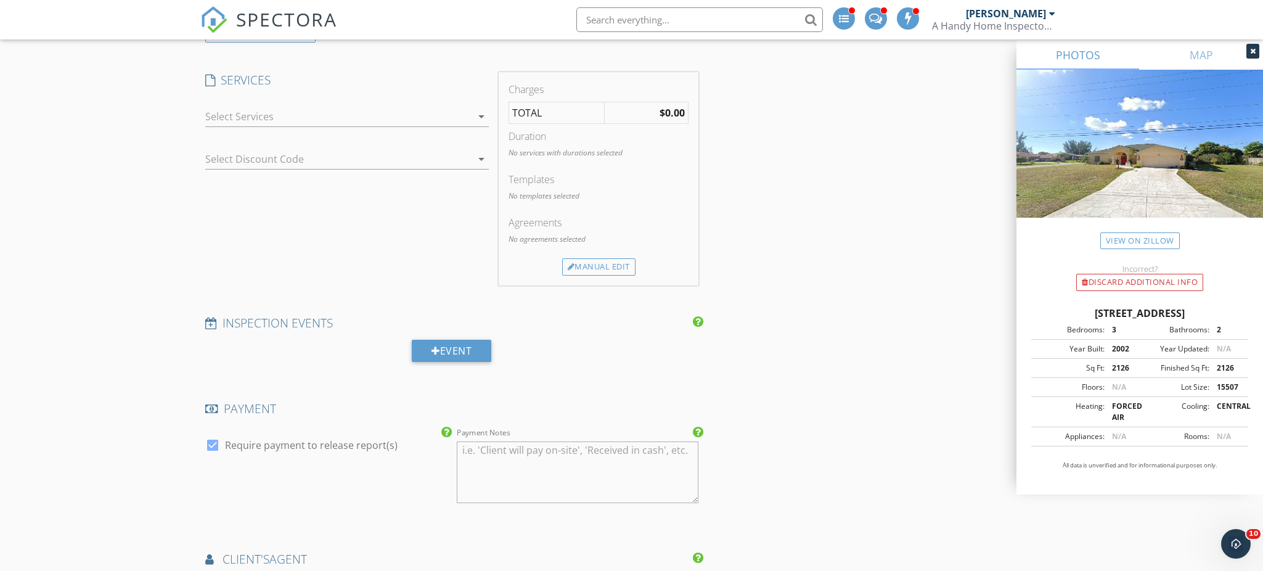
scroll to position [862, 0]
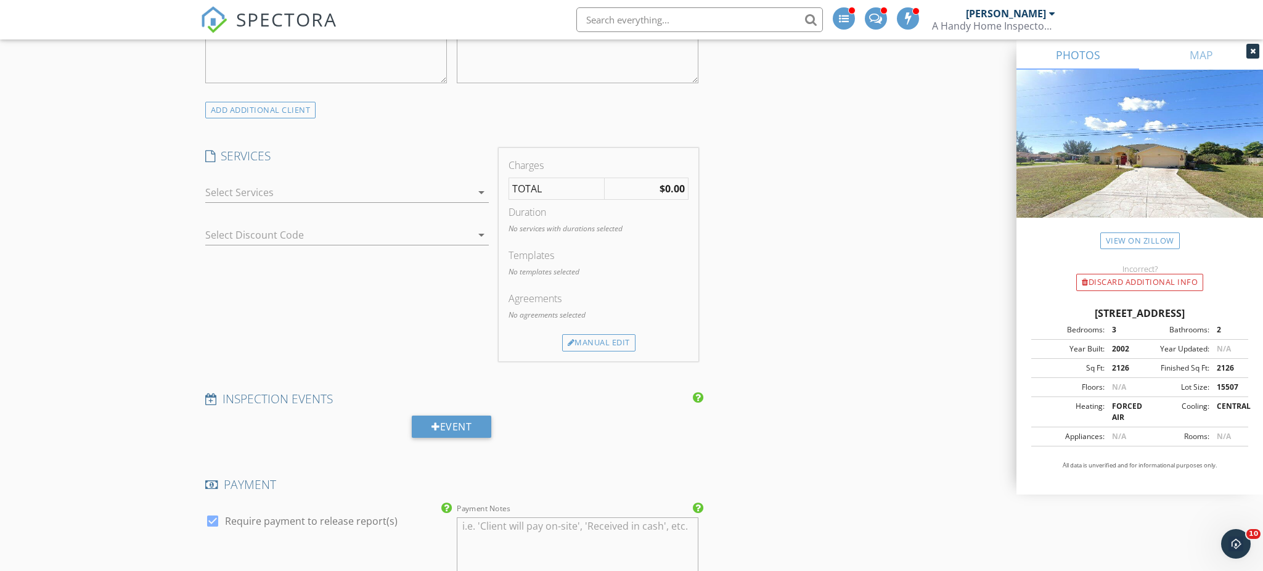
click at [397, 197] on div at bounding box center [338, 192] width 266 height 20
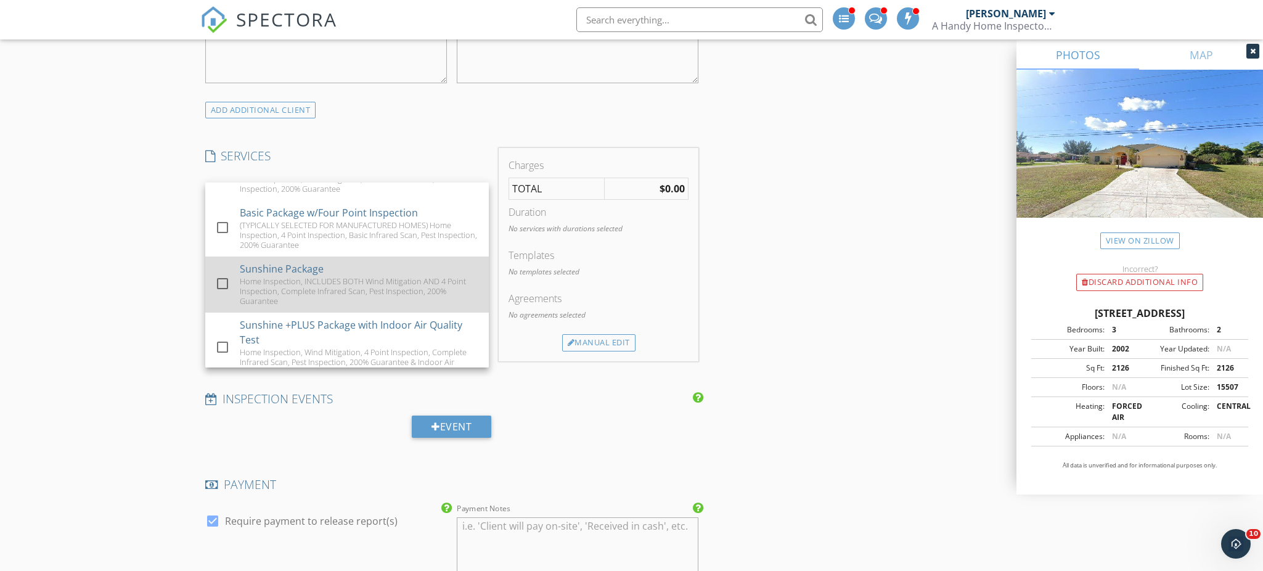
scroll to position [106, 0]
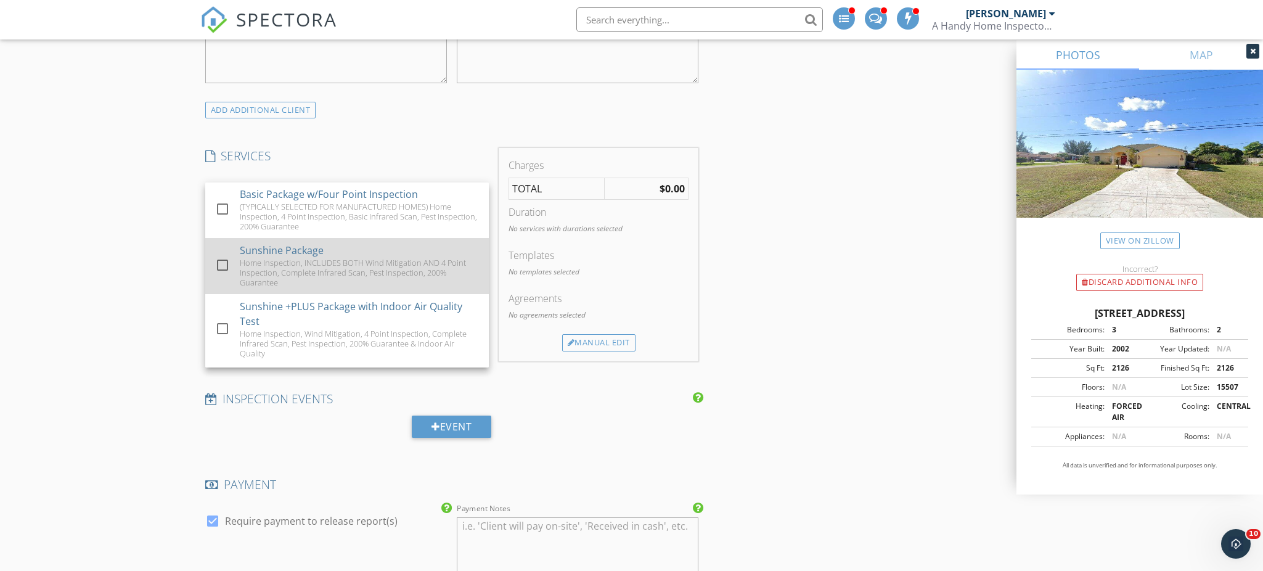
click at [375, 267] on div "Home Inspection, INCLUDES BOTH Wind Mitigation AND 4 Point Inspection, Complete…" at bounding box center [359, 273] width 239 height 30
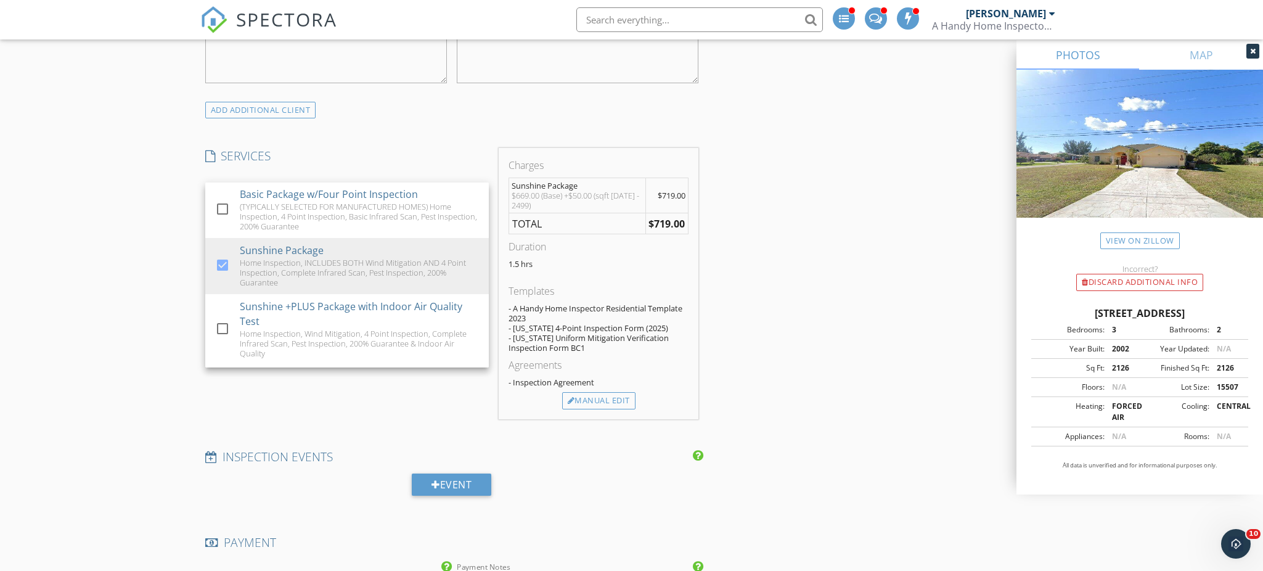
click at [256, 17] on span "SPECTORA" at bounding box center [286, 19] width 101 height 26
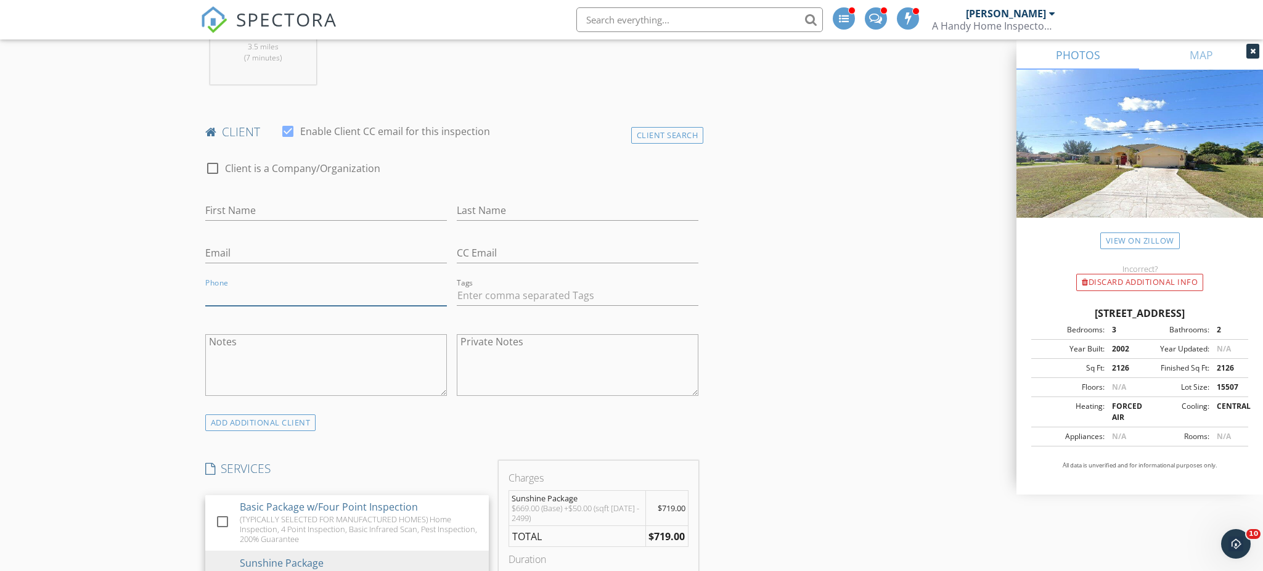
click at [235, 292] on input "Phone" at bounding box center [326, 295] width 242 height 20
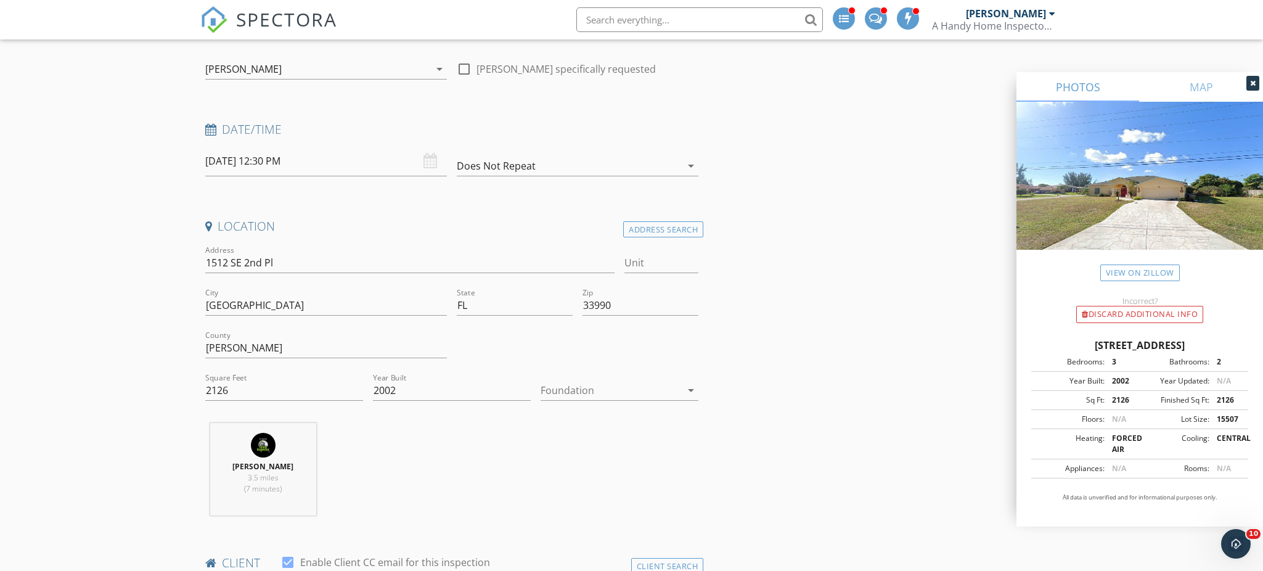
scroll to position [0, 0]
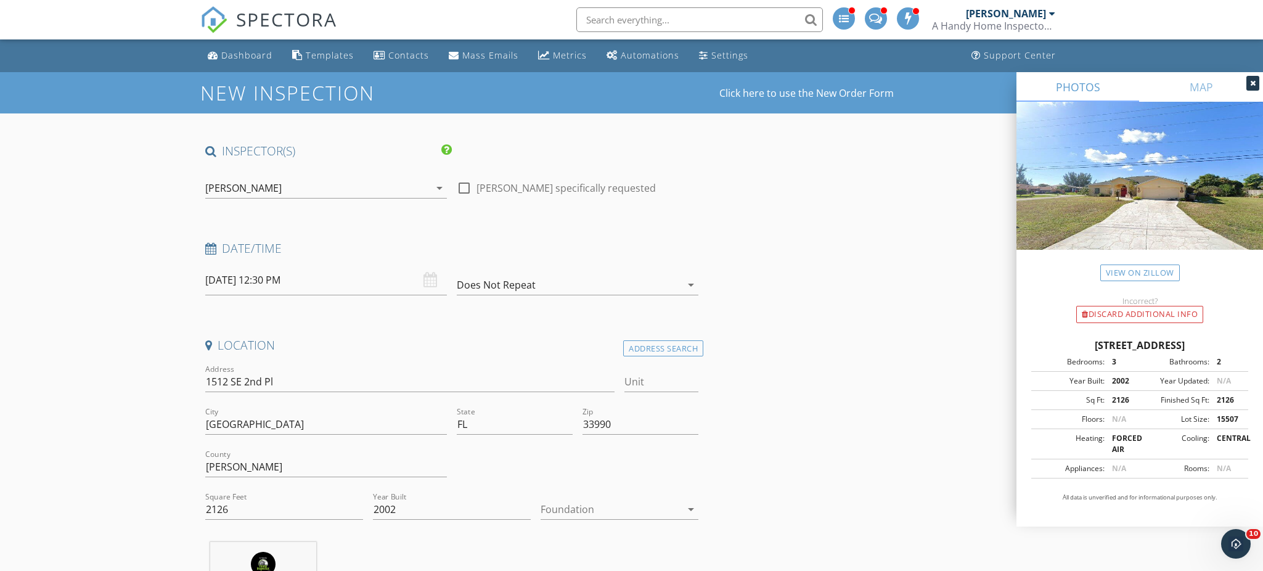
type input "786-973-1700"
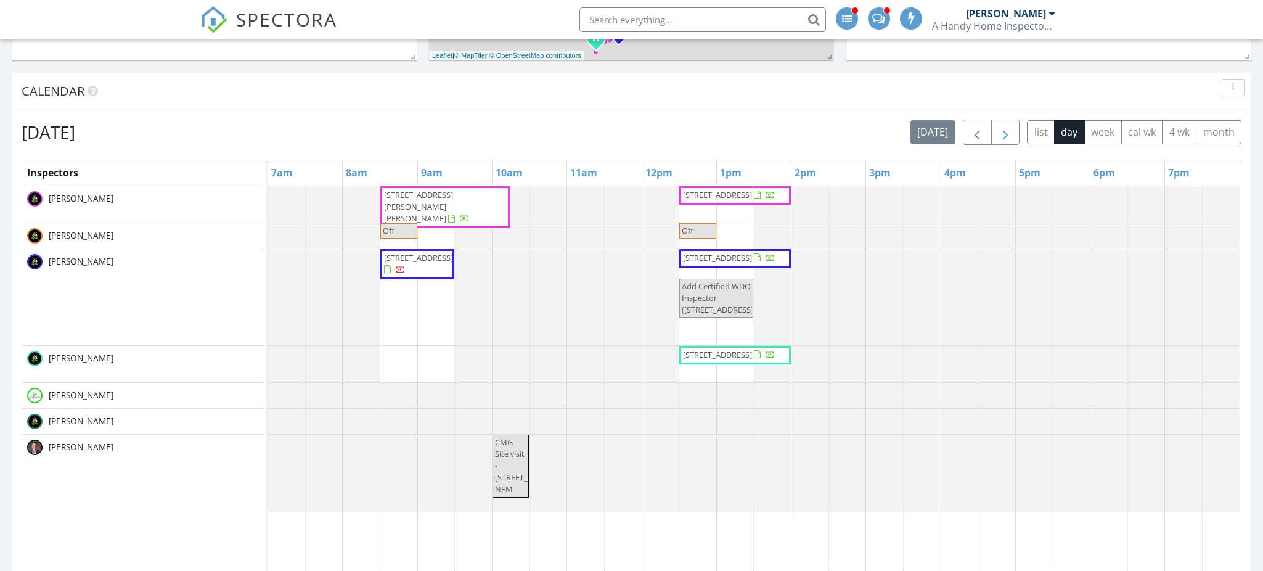
scroll to position [1275, 1263]
click at [1004, 136] on span "button" at bounding box center [1005, 132] width 15 height 15
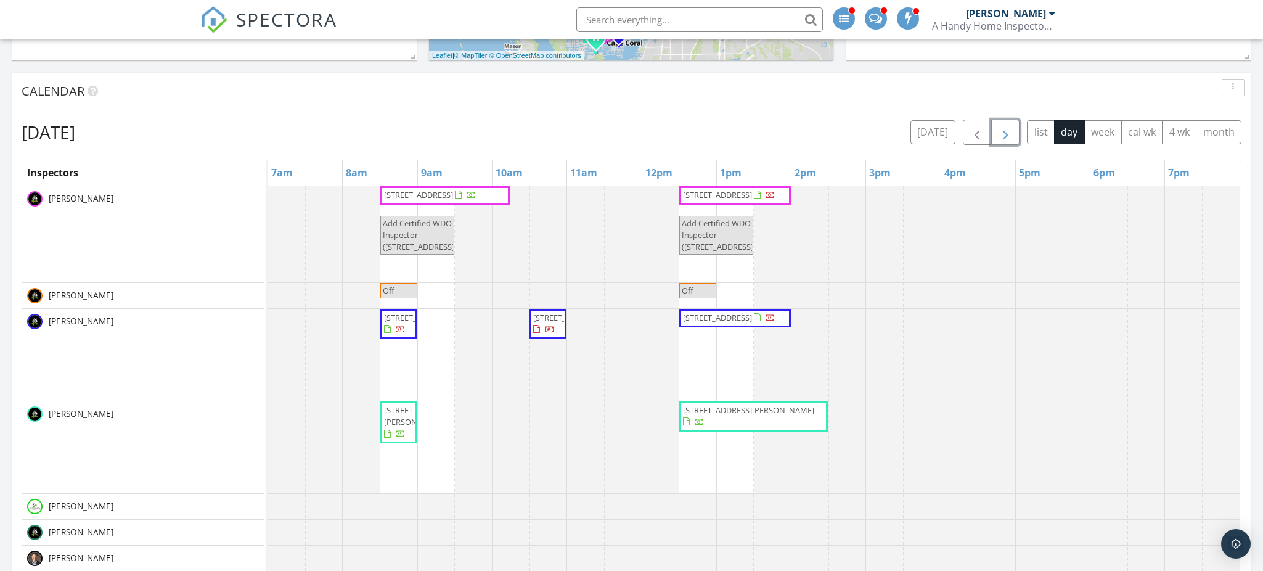
click at [998, 134] on span "button" at bounding box center [1005, 132] width 15 height 15
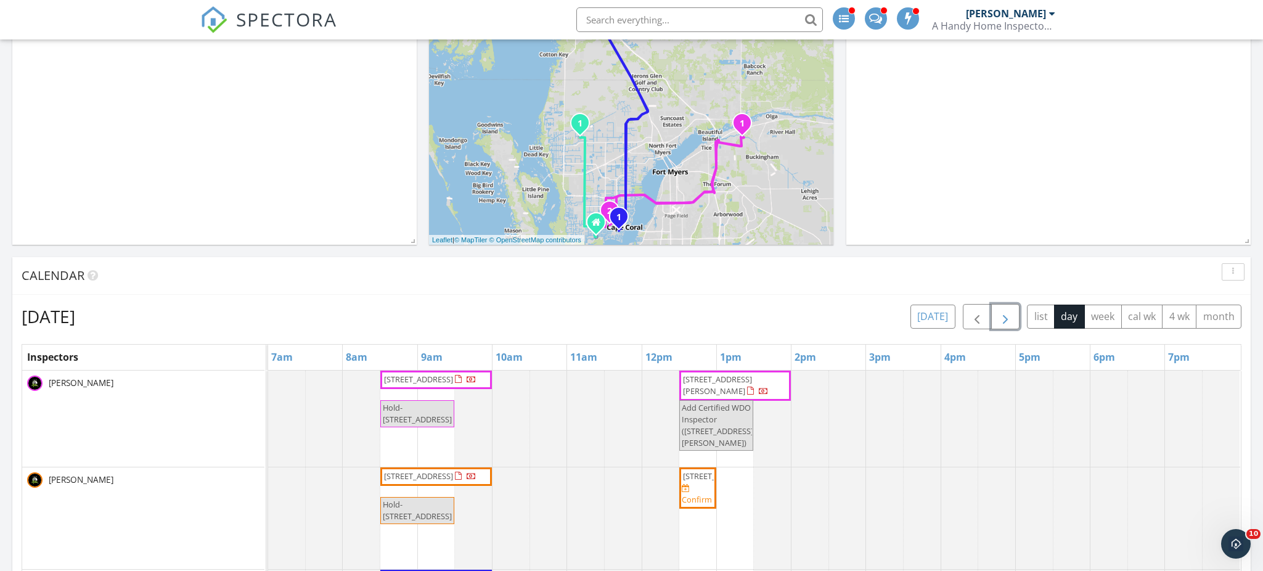
scroll to position [348, 0]
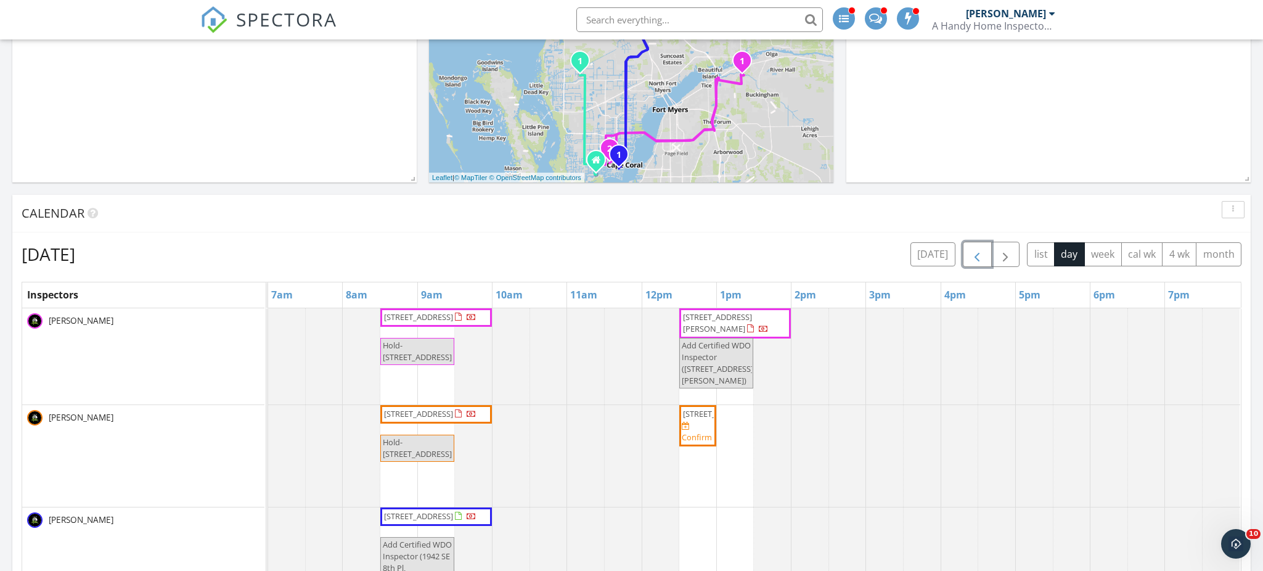
click at [974, 254] on span "button" at bounding box center [976, 254] width 15 height 15
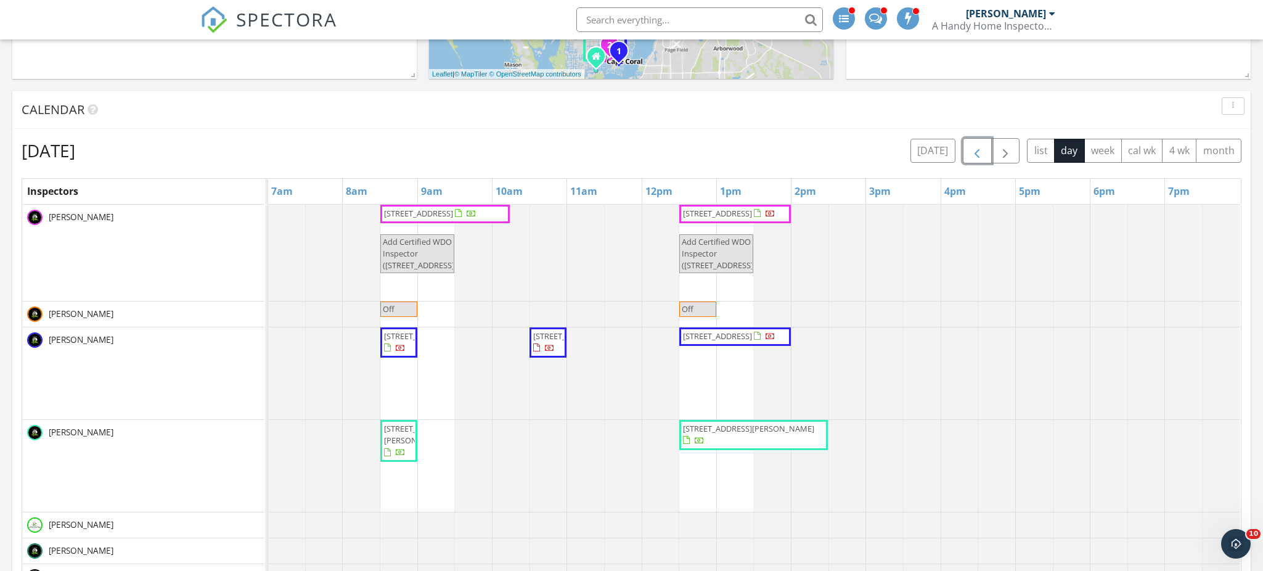
scroll to position [335, 0]
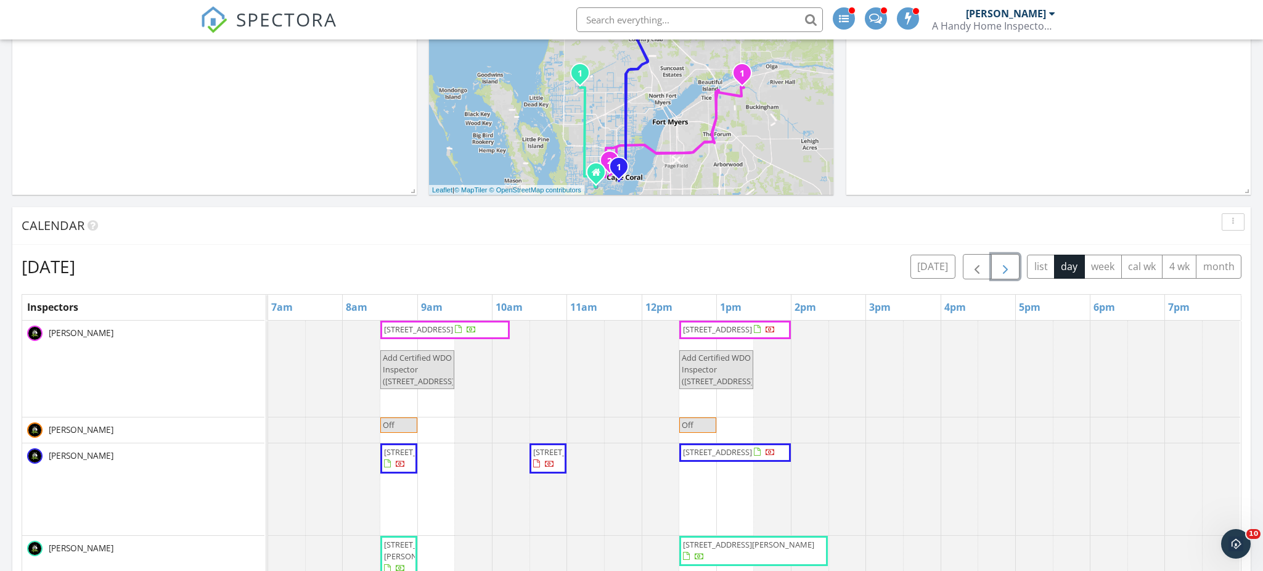
click at [998, 268] on span "button" at bounding box center [1005, 266] width 15 height 15
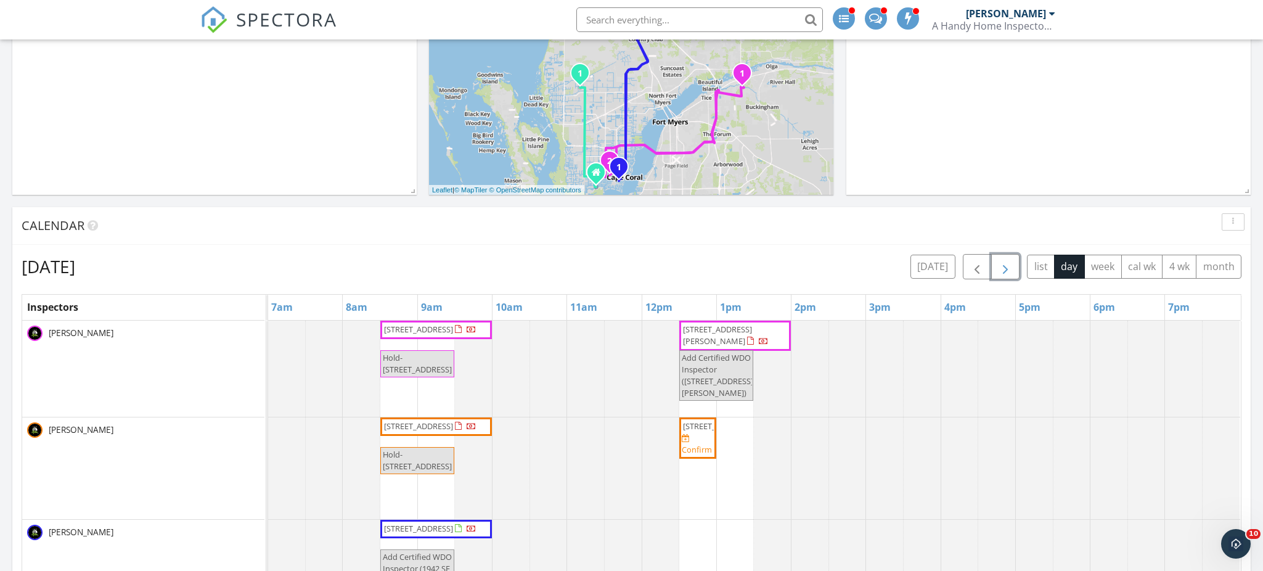
click at [999, 269] on span "button" at bounding box center [1005, 266] width 15 height 15
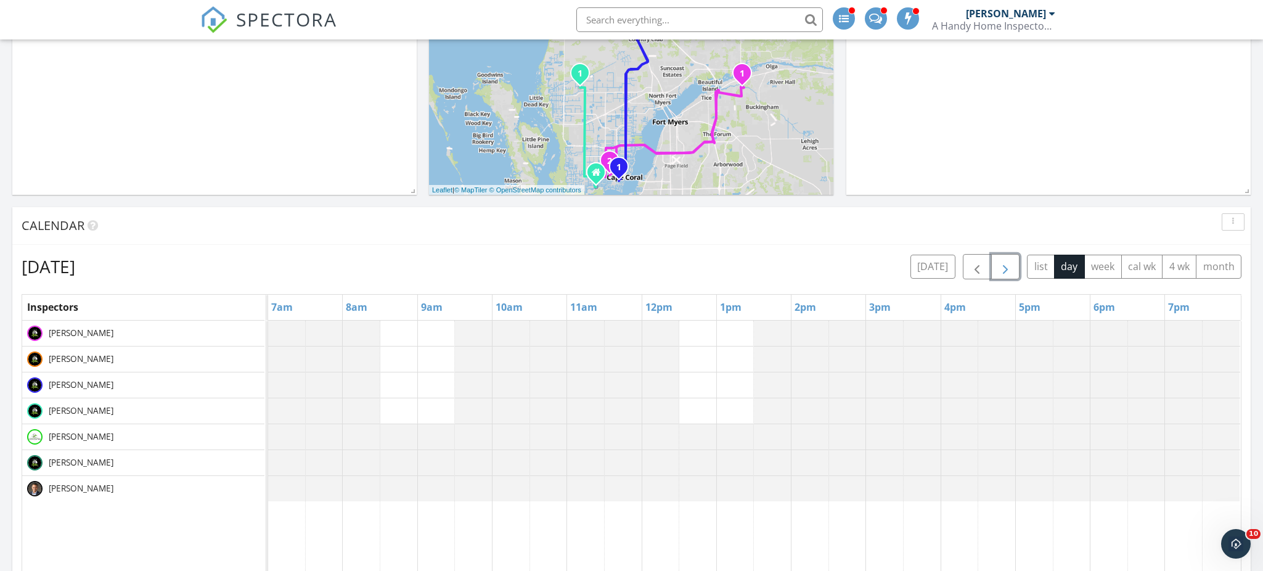
click at [1003, 270] on span "button" at bounding box center [1005, 266] width 15 height 15
click at [980, 275] on button "button" at bounding box center [976, 266] width 29 height 25
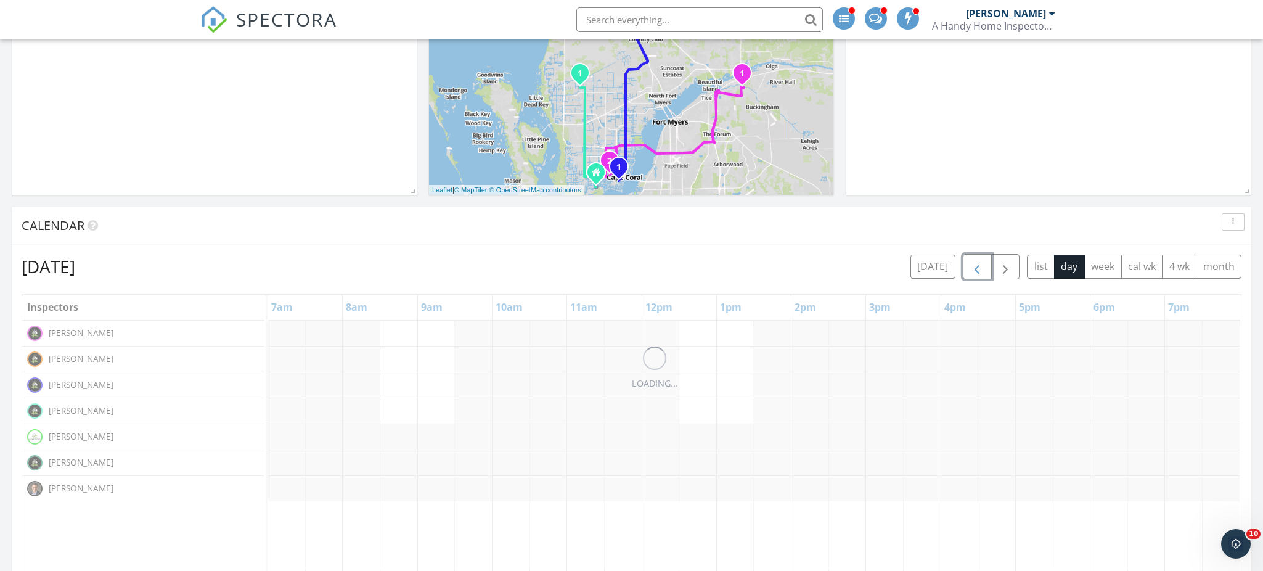
click at [980, 275] on button "button" at bounding box center [976, 266] width 29 height 25
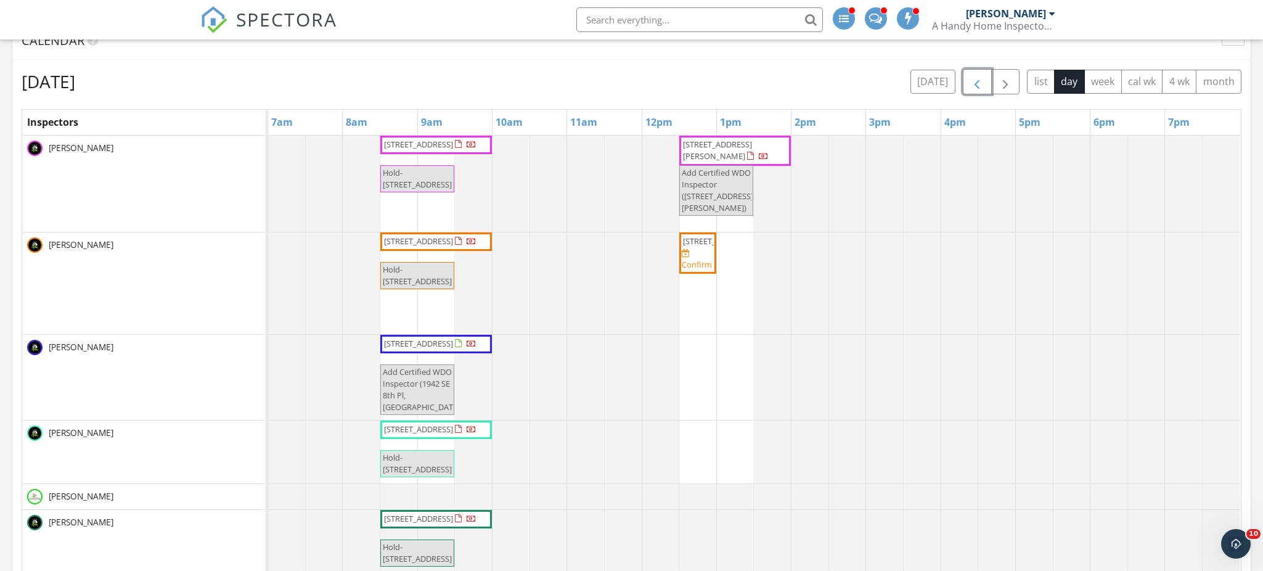
scroll to position [518, 0]
click at [932, 83] on button "[DATE]" at bounding box center [932, 83] width 45 height 24
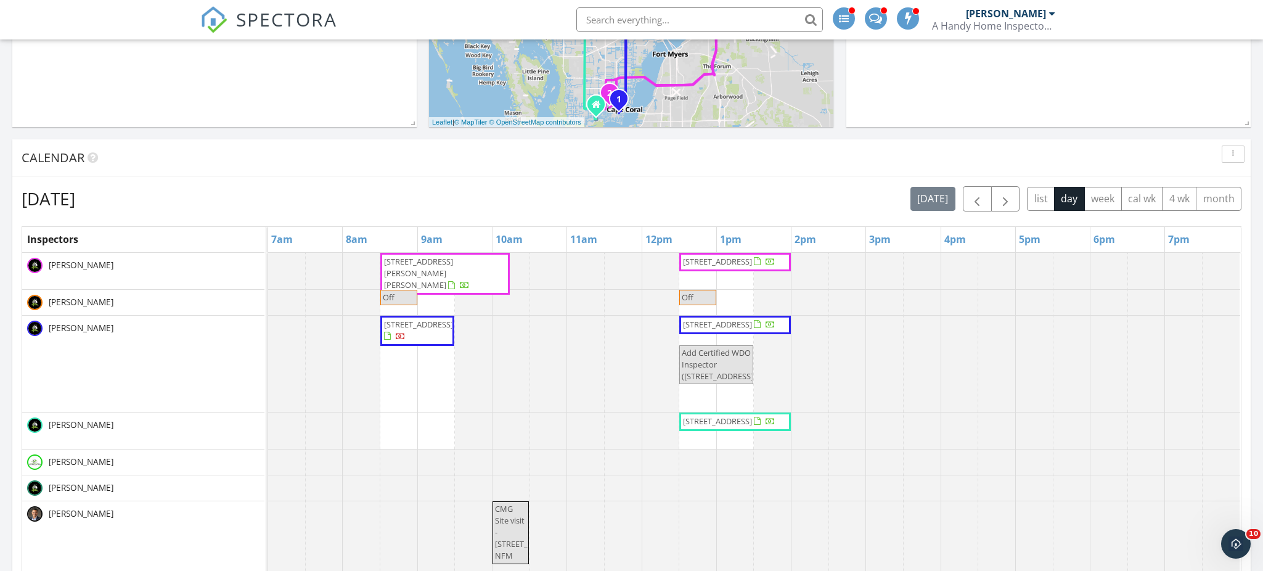
scroll to position [401, 0]
